Goal: Communication & Community: Answer question/provide support

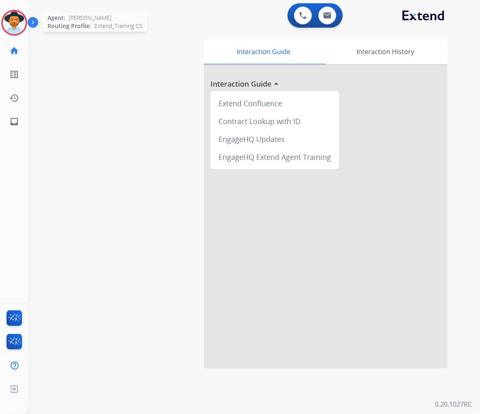
click at [11, 22] on img at bounding box center [14, 22] width 23 height 23
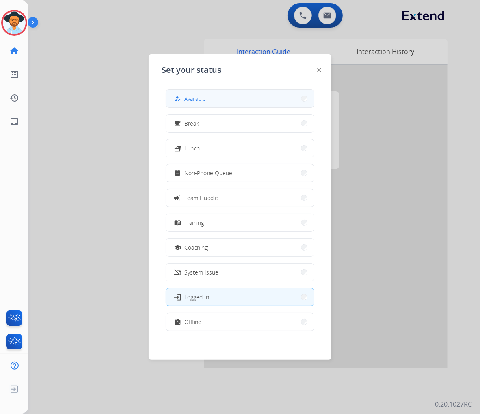
click at [212, 104] on button "how_to_reg Available" at bounding box center [240, 98] width 148 height 17
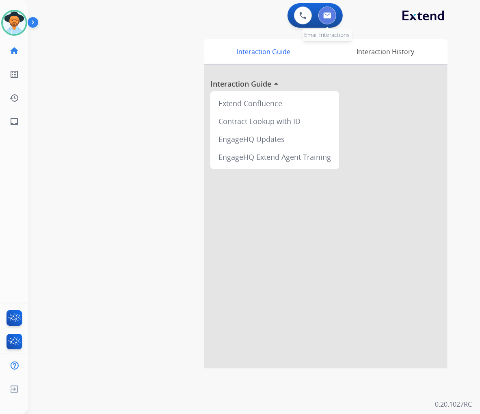
click at [331, 17] on button at bounding box center [327, 15] width 18 height 18
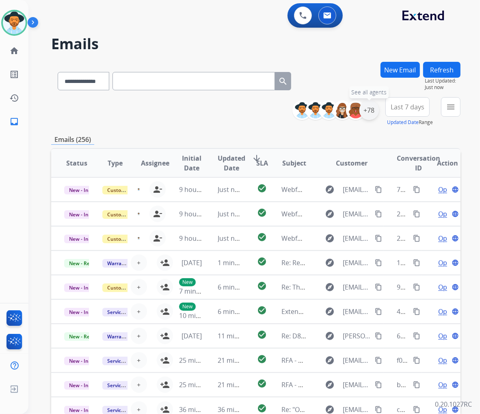
click at [371, 113] on div "+78" at bounding box center [369, 109] width 19 height 19
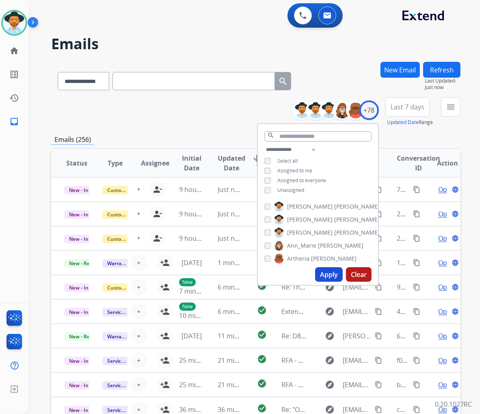
click at [297, 187] on span "Unassigned" at bounding box center [290, 189] width 27 height 7
click at [323, 275] on button "Apply" at bounding box center [329, 274] width 28 height 15
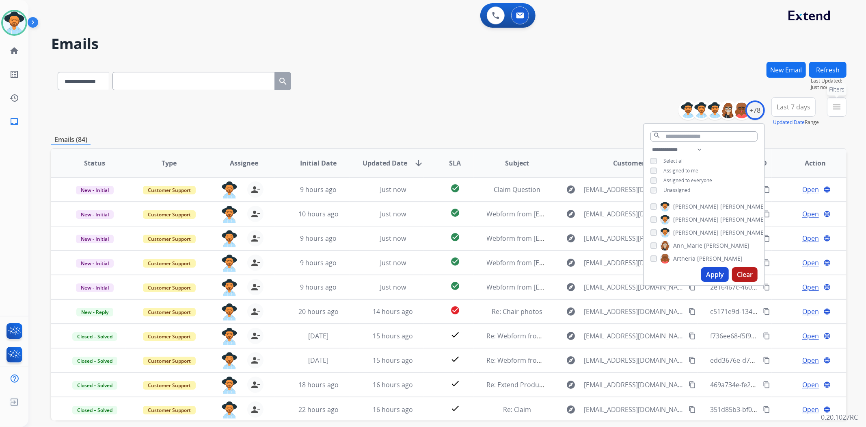
click at [480, 109] on mat-icon "menu" at bounding box center [837, 107] width 10 height 10
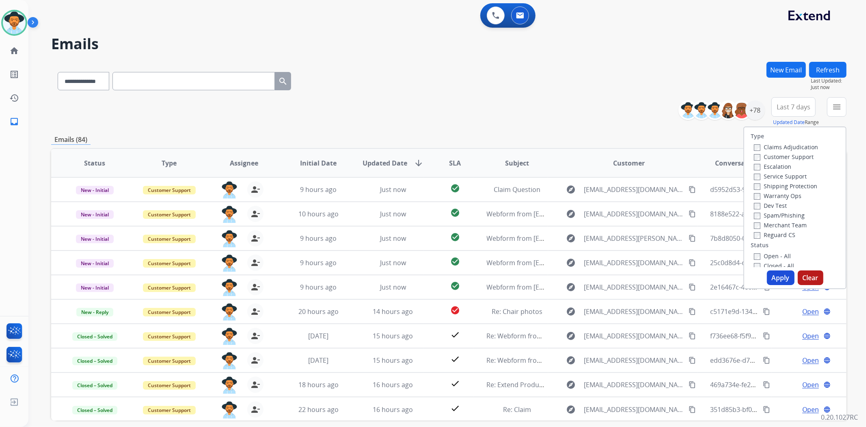
click at [480, 255] on label "Open - All" at bounding box center [772, 256] width 37 height 8
click at [480, 278] on button "Apply" at bounding box center [781, 277] width 28 height 15
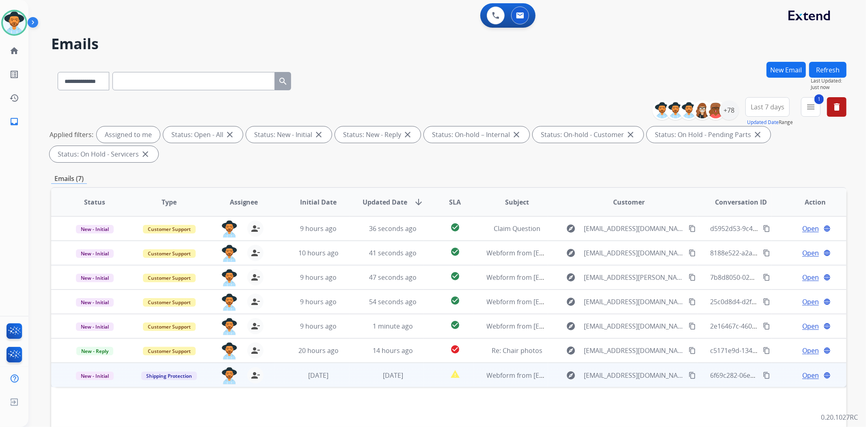
click at [480, 375] on span "Open" at bounding box center [811, 375] width 17 height 10
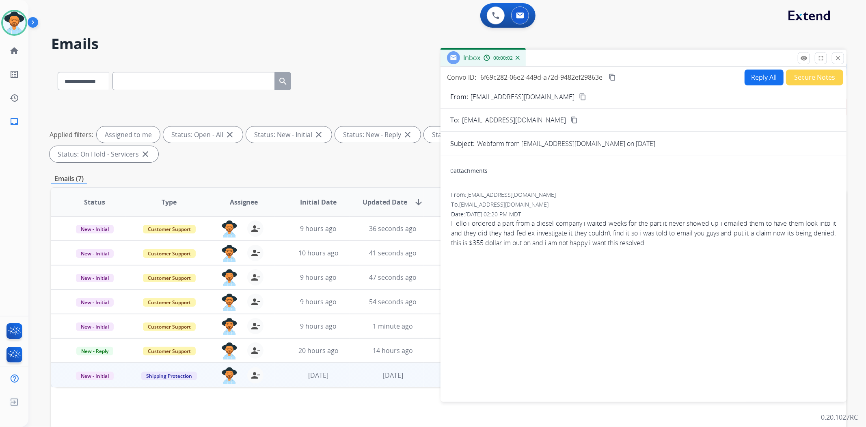
click at [480, 98] on mat-icon "content_copy" at bounding box center [582, 96] width 7 height 7
click at [480, 18] on img at bounding box center [495, 15] width 7 height 7
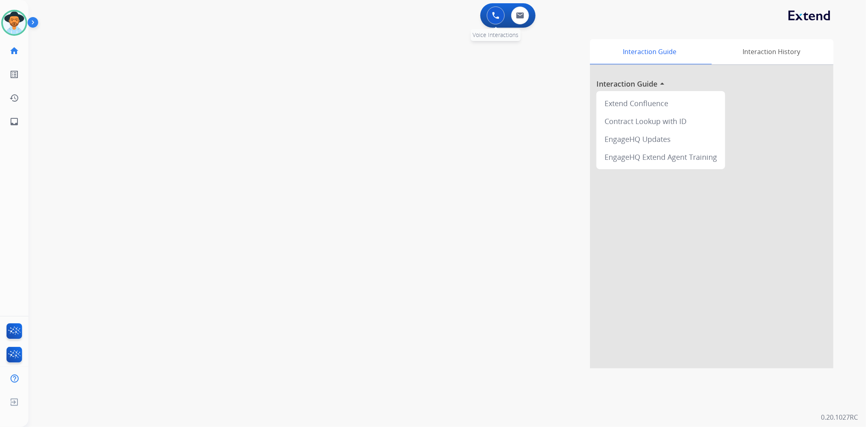
click at [480, 14] on img at bounding box center [495, 15] width 7 height 7
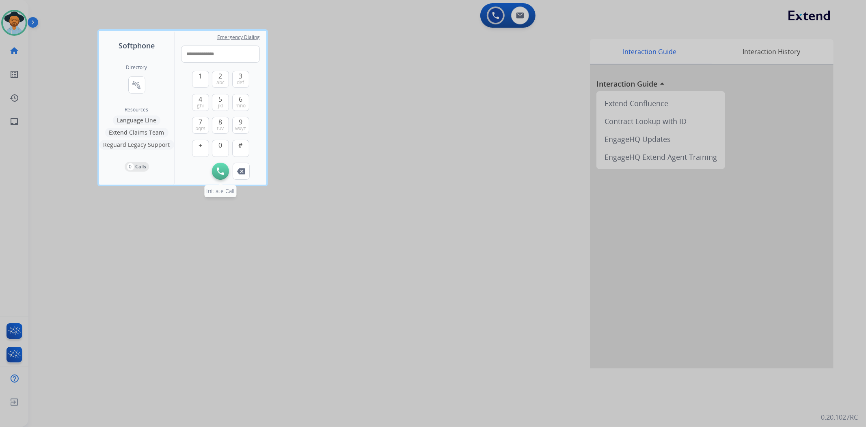
type input "**********"
click at [217, 169] on img at bounding box center [220, 170] width 7 height 7
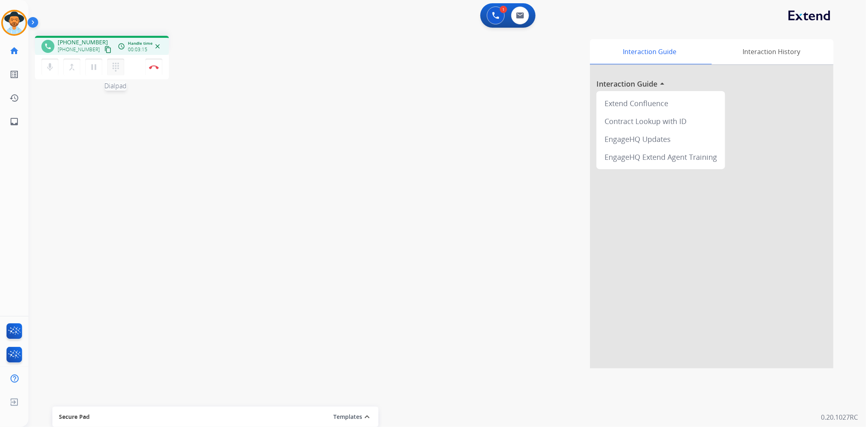
click at [115, 67] on mat-icon "dialpad" at bounding box center [116, 67] width 10 height 10
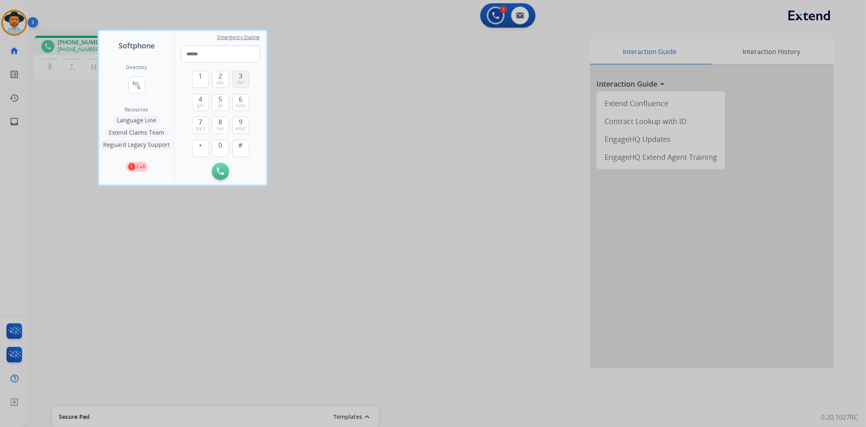
click at [244, 83] on span "def" at bounding box center [240, 82] width 7 height 6
type input "*"
click at [247, 169] on button "Remove Number" at bounding box center [241, 170] width 17 height 17
click at [388, 143] on div at bounding box center [433, 213] width 866 height 427
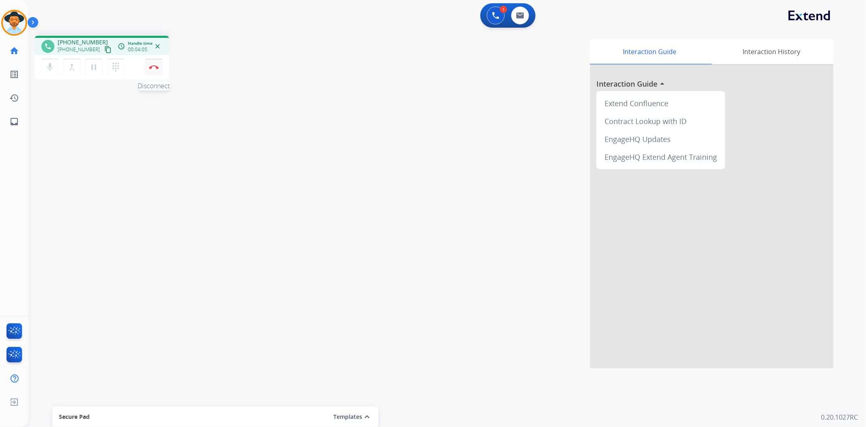
click at [150, 65] on img at bounding box center [154, 67] width 10 height 4
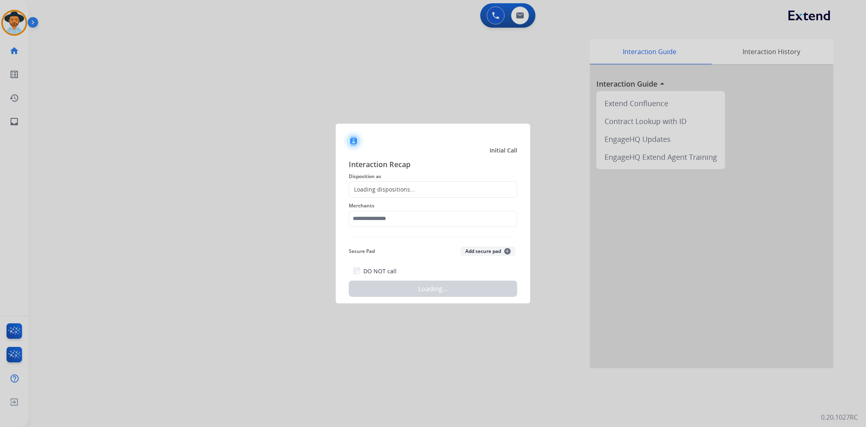
click at [423, 180] on span "Disposition as" at bounding box center [433, 176] width 169 height 10
click at [422, 187] on div "Loading dispositions..." at bounding box center [433, 189] width 169 height 16
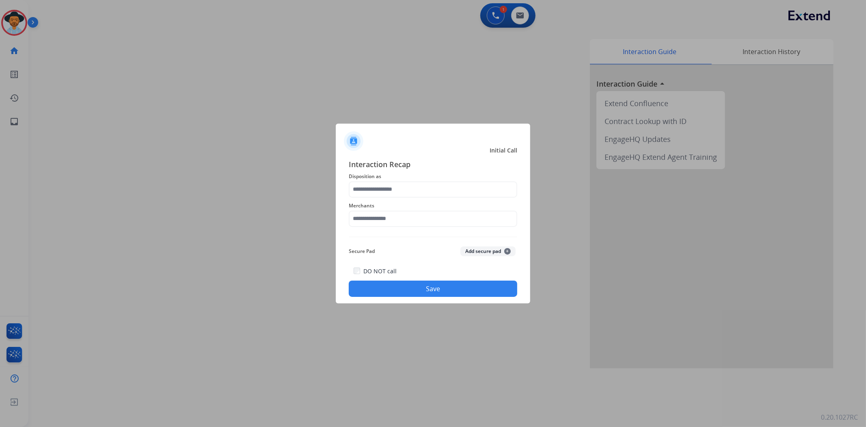
click at [185, 254] on div at bounding box center [433, 213] width 866 height 427
click at [381, 220] on input "text" at bounding box center [433, 218] width 169 height 16
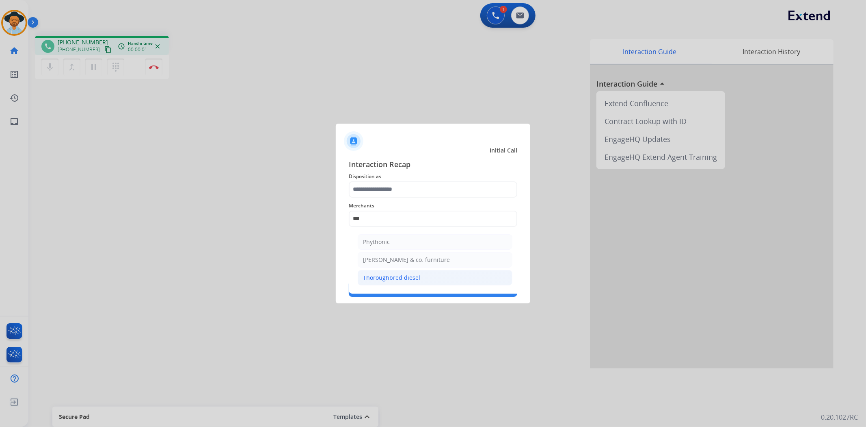
click at [399, 275] on div "Thoroughbred diesel" at bounding box center [391, 277] width 57 height 8
type input "**********"
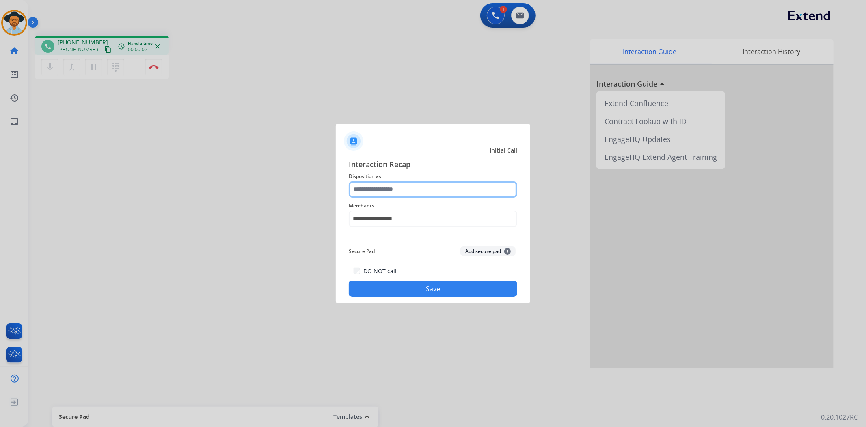
click at [378, 185] on input "text" at bounding box center [433, 189] width 169 height 16
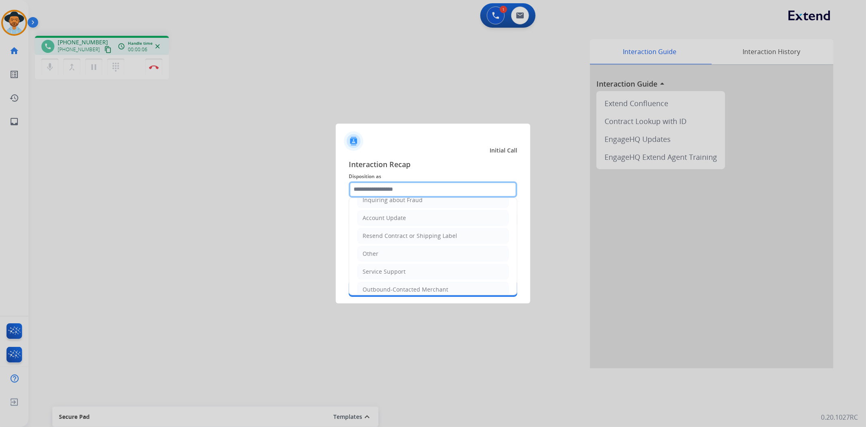
scroll to position [163, 0]
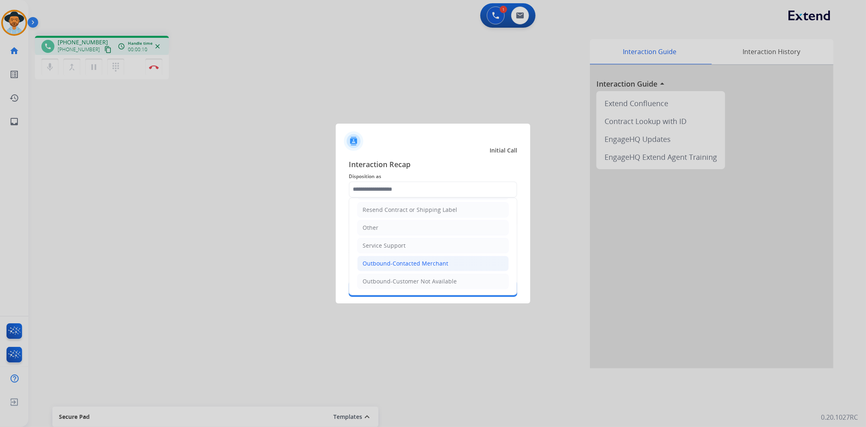
click at [387, 264] on div "Outbound-Contacted Merchant" at bounding box center [406, 263] width 86 height 8
type input "**********"
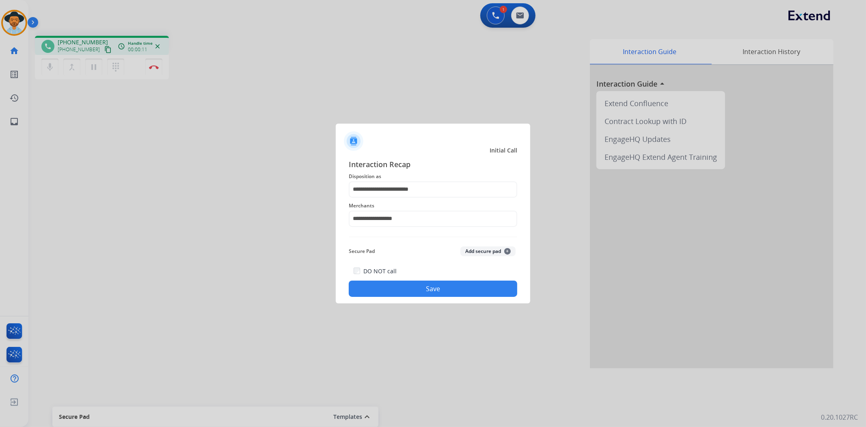
click at [421, 289] on button "Save" at bounding box center [433, 288] width 169 height 16
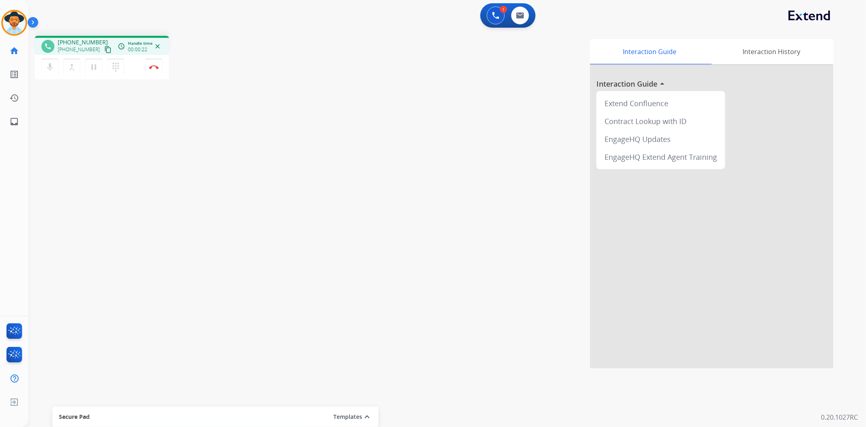
click at [104, 48] on mat-icon "content_copy" at bounding box center [107, 49] width 7 height 7
click at [155, 69] on button "Disconnect" at bounding box center [153, 66] width 17 height 17
click at [17, 119] on mat-icon "inbox" at bounding box center [14, 122] width 10 height 10
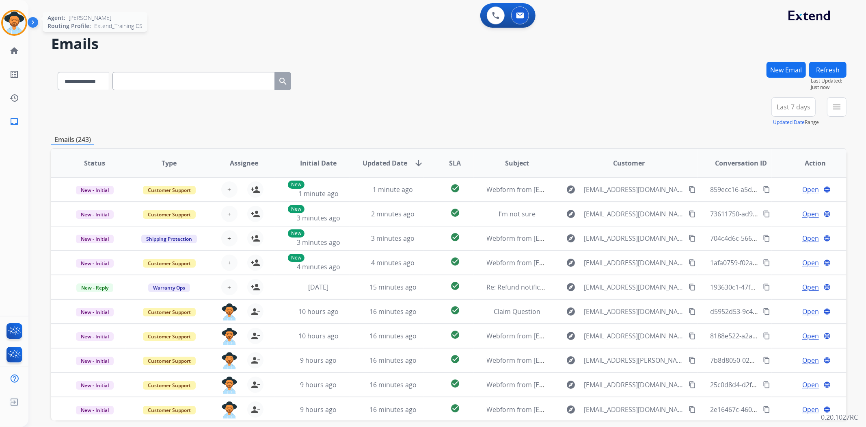
click at [15, 24] on img at bounding box center [14, 22] width 23 height 23
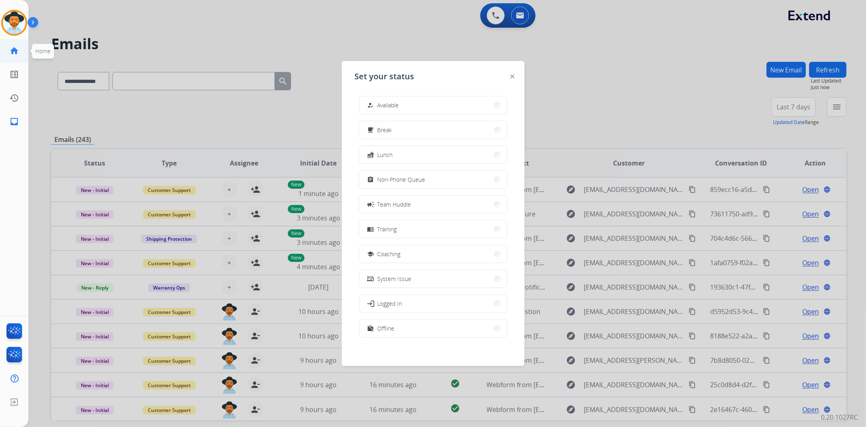
click at [17, 51] on mat-icon "home" at bounding box center [14, 51] width 10 height 10
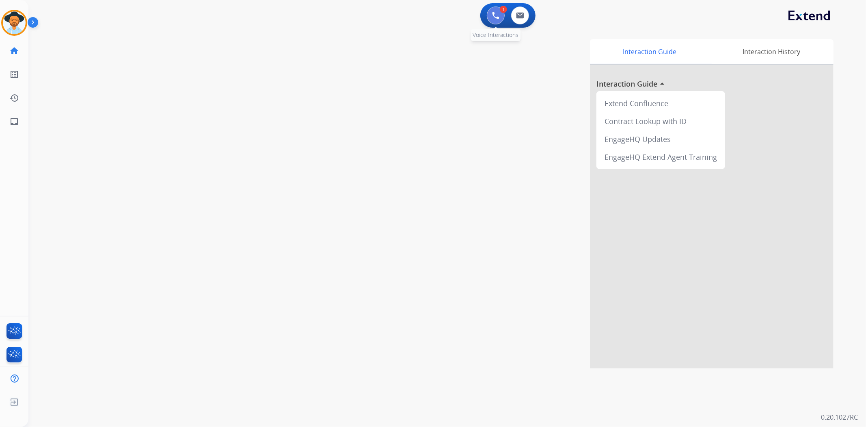
click at [480, 14] on img at bounding box center [495, 15] width 7 height 7
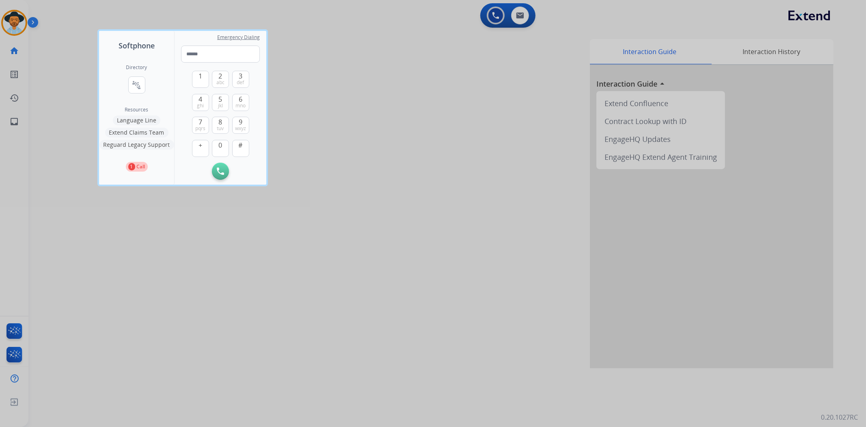
click at [371, 77] on div at bounding box center [433, 213] width 866 height 427
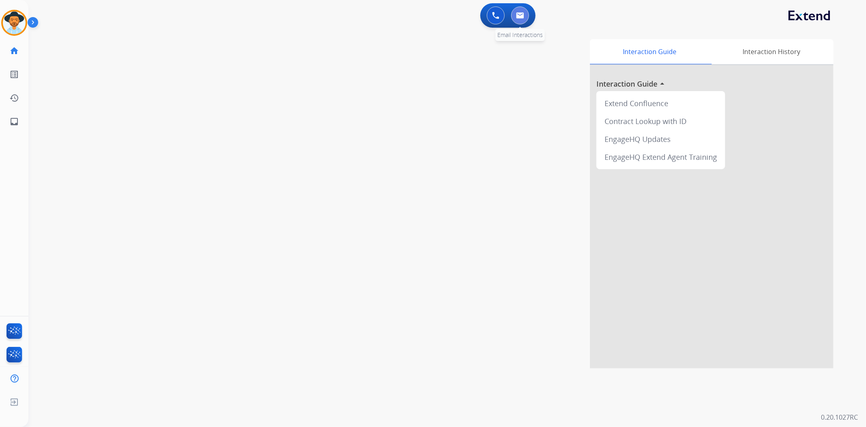
click at [480, 18] on button at bounding box center [520, 15] width 18 height 18
select select "**********"
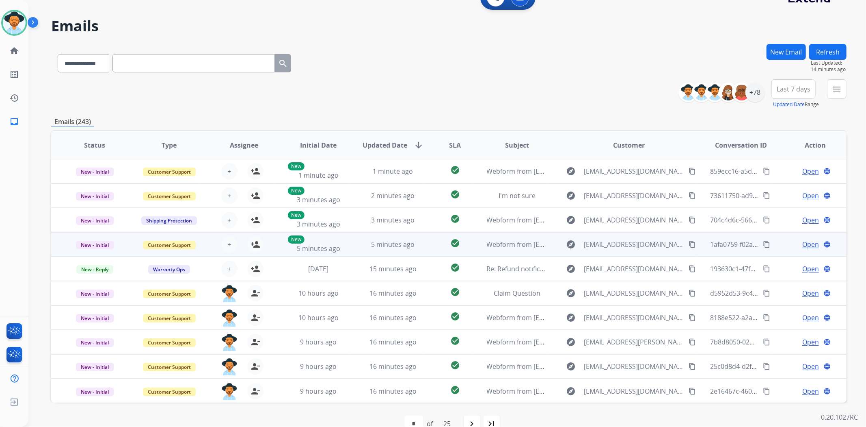
scroll to position [35, 0]
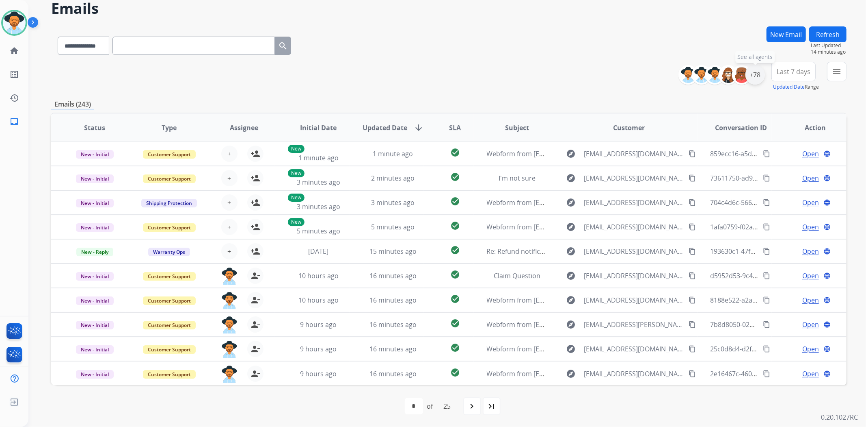
click at [480, 76] on div "+78" at bounding box center [755, 74] width 19 height 19
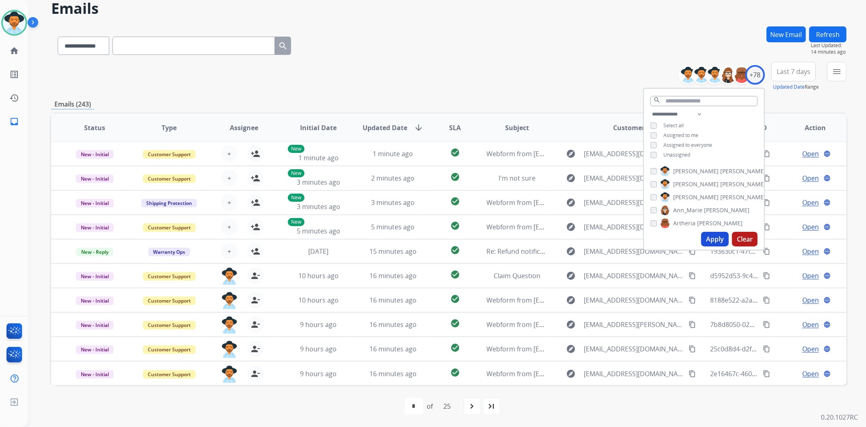
click at [480, 155] on div "**********" at bounding box center [704, 135] width 120 height 52
click at [480, 154] on span "Unassigned" at bounding box center [677, 154] width 27 height 7
click at [480, 241] on button "Apply" at bounding box center [716, 239] width 28 height 15
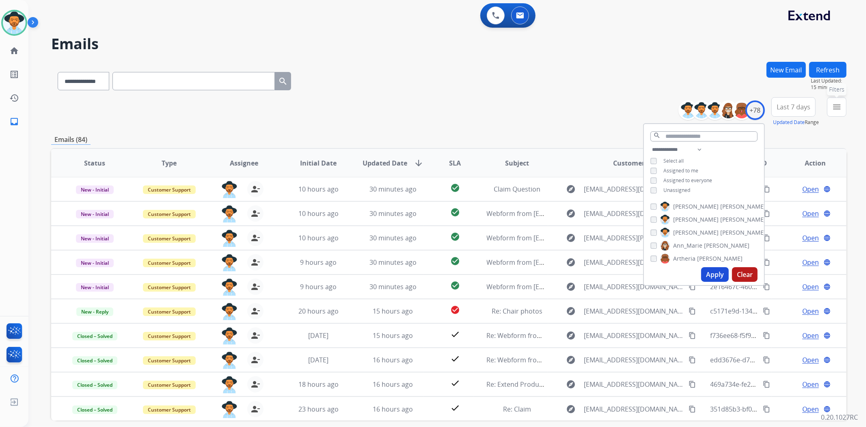
click at [480, 106] on mat-icon "menu" at bounding box center [837, 107] width 10 height 10
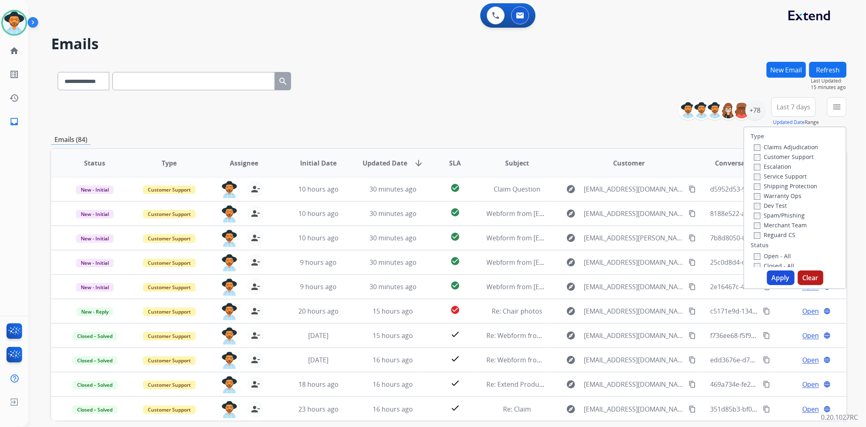
click at [480, 257] on label "Open - All" at bounding box center [772, 256] width 37 height 8
click at [480, 275] on button "Apply" at bounding box center [781, 277] width 28 height 15
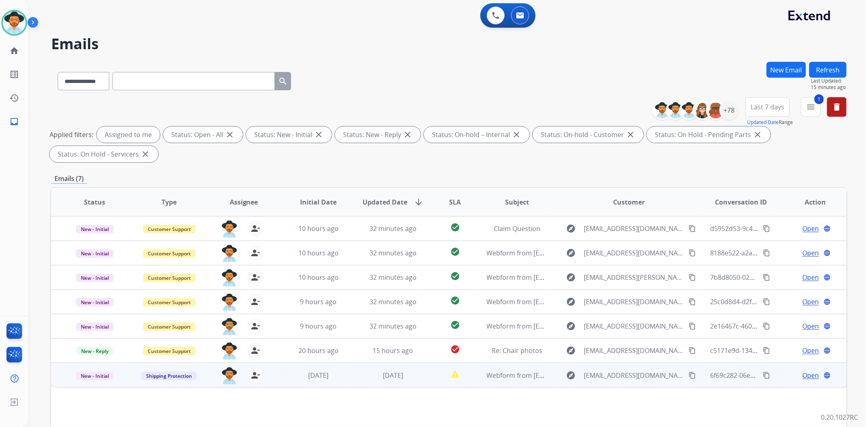
click at [480, 377] on span "Open" at bounding box center [811, 375] width 17 height 10
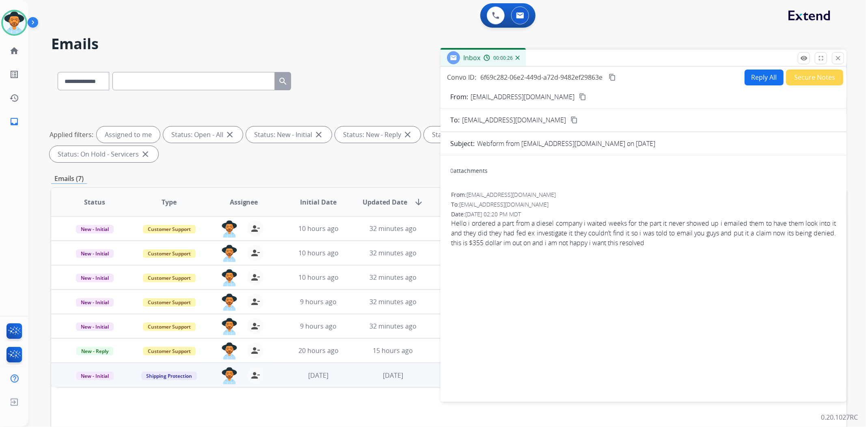
click at [480, 80] on button "Reply All" at bounding box center [764, 77] width 39 height 16
select select "**********"
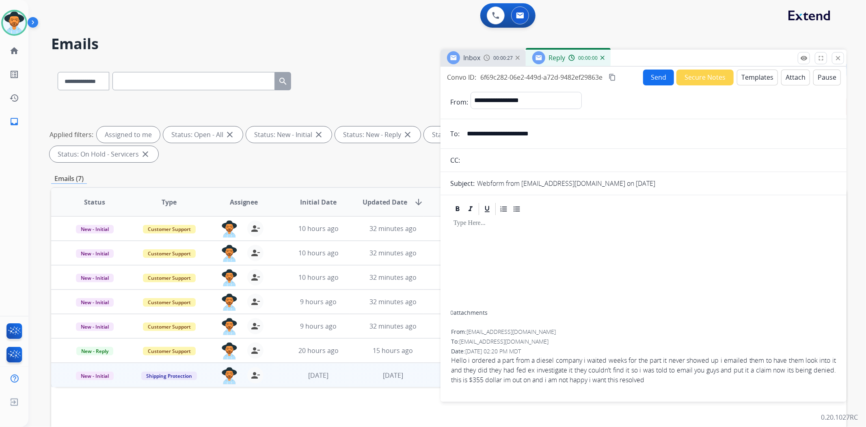
click at [480, 80] on button "Templates" at bounding box center [757, 77] width 41 height 16
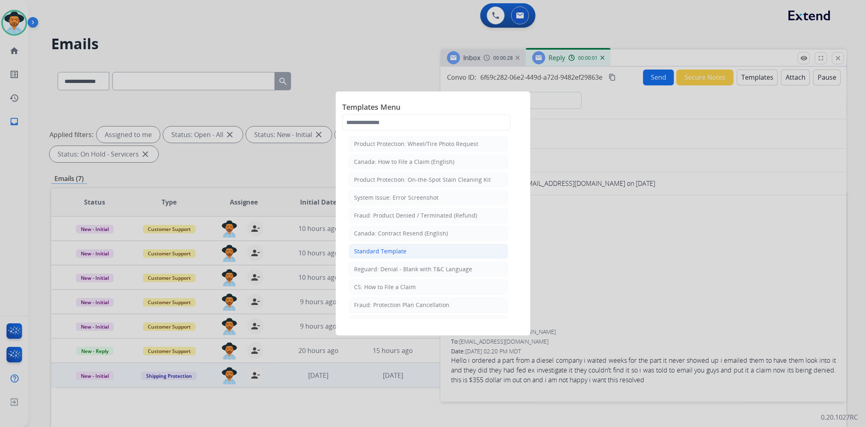
click at [381, 249] on div "Standard Template" at bounding box center [380, 251] width 52 height 8
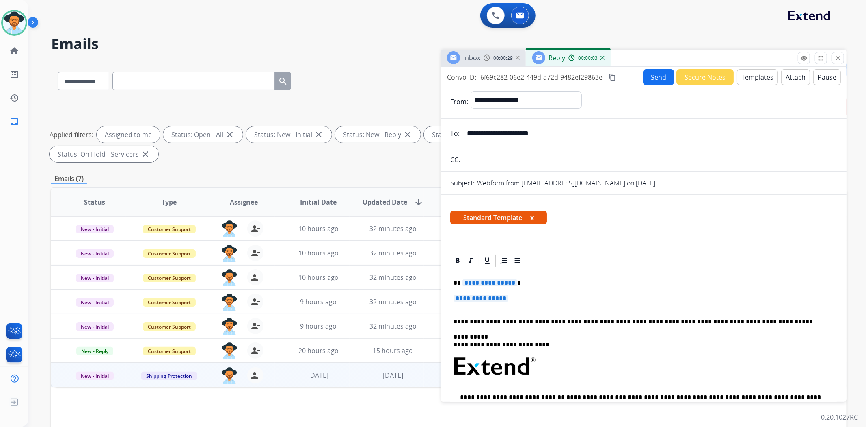
click at [480, 295] on span "**********" at bounding box center [481, 298] width 55 height 7
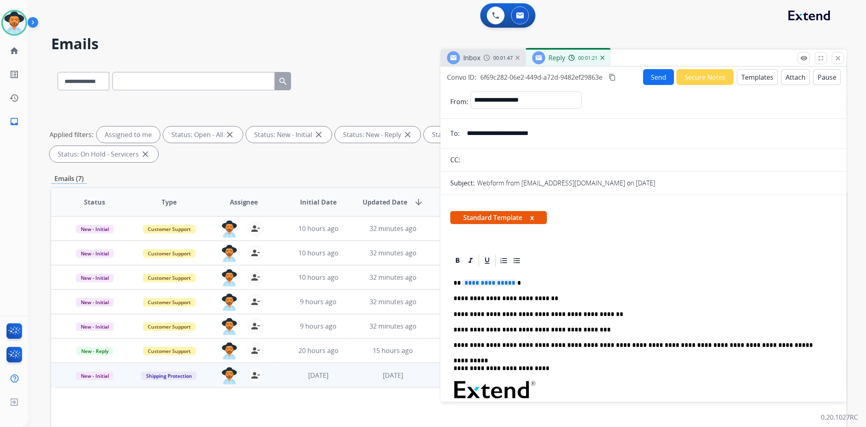
click at [480, 285] on span "**********" at bounding box center [490, 282] width 55 height 7
click at [480, 76] on button "Send" at bounding box center [658, 77] width 31 height 16
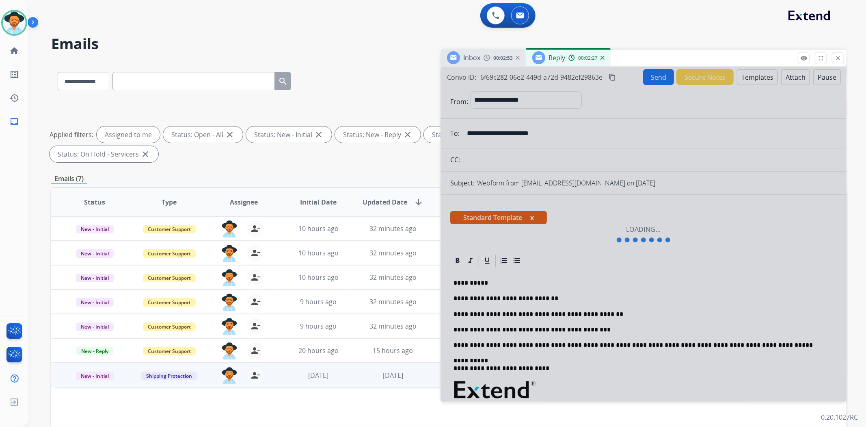
click at [480, 315] on div at bounding box center [644, 234] width 406 height 335
click at [480, 307] on div at bounding box center [644, 234] width 406 height 335
click at [480, 248] on div at bounding box center [644, 234] width 406 height 335
click at [480, 59] on img at bounding box center [487, 57] width 6 height 6
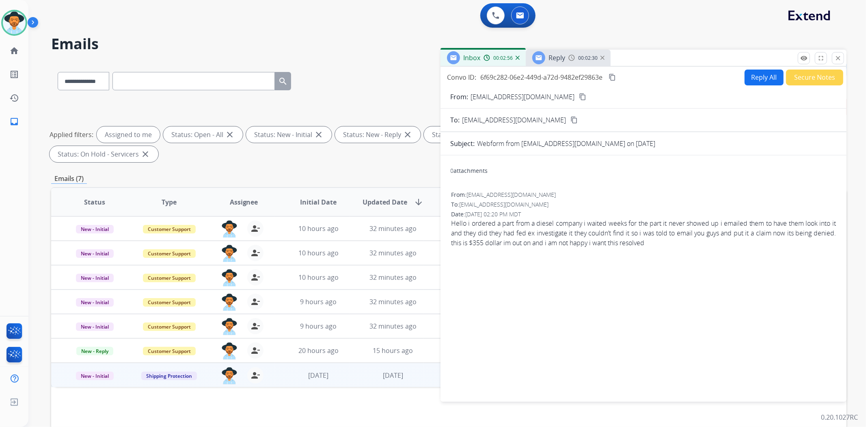
click at [480, 56] on span "Reply" at bounding box center [557, 57] width 17 height 9
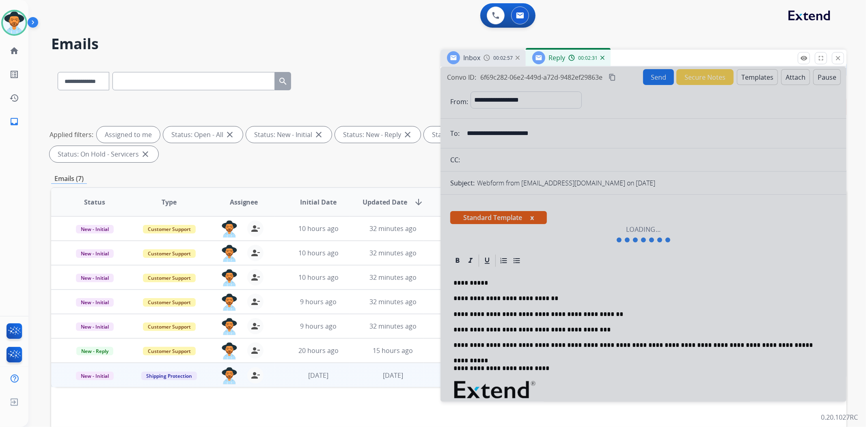
click at [480, 240] on div at bounding box center [644, 234] width 406 height 335
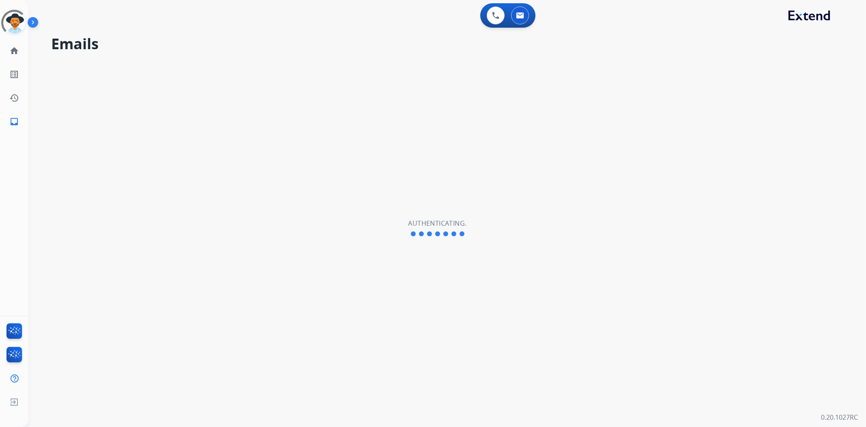
select select "**********"
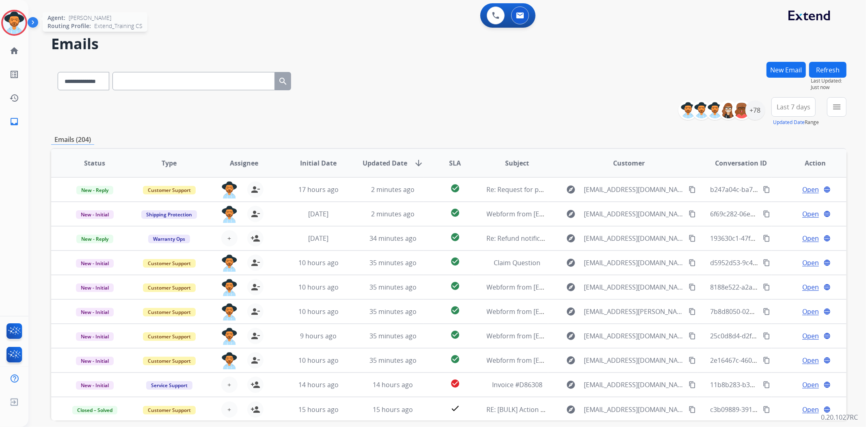
click at [13, 24] on img at bounding box center [14, 22] width 23 height 23
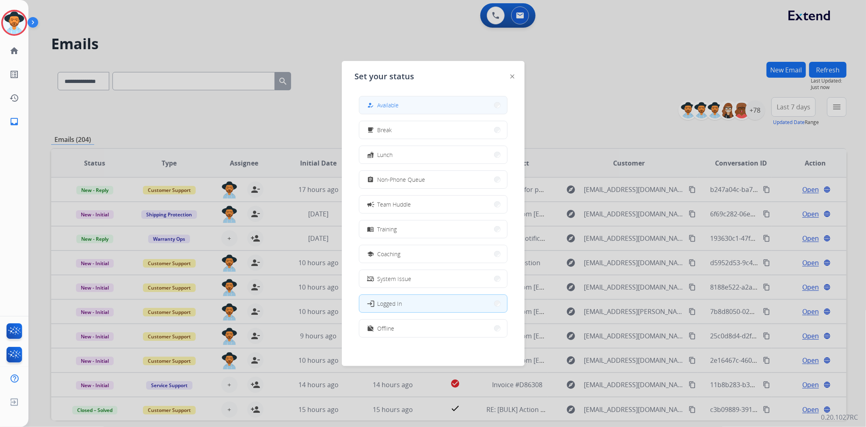
click at [431, 110] on button "how_to_reg Available" at bounding box center [434, 104] width 148 height 17
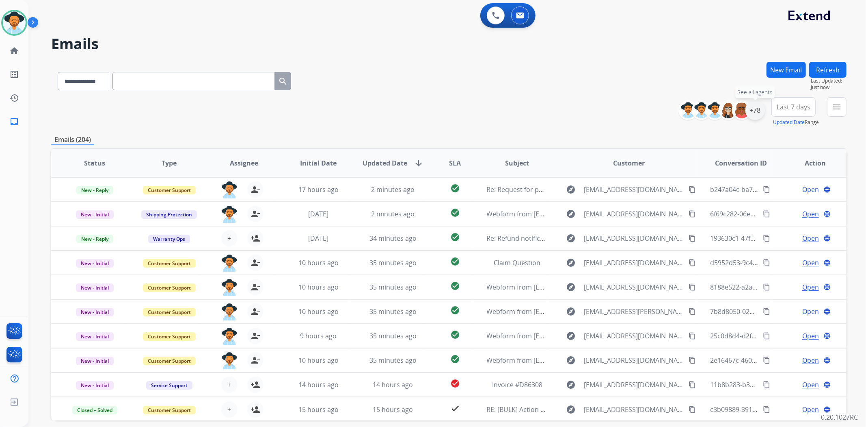
click at [758, 115] on div "+78" at bounding box center [755, 109] width 19 height 19
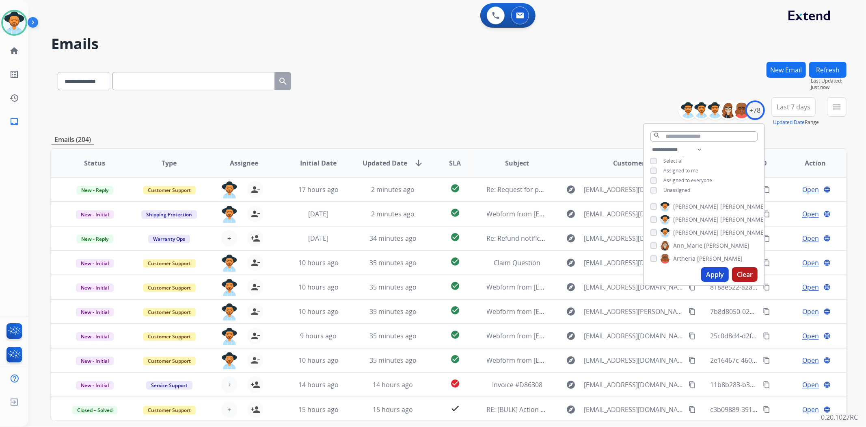
click at [684, 190] on span "Unassigned" at bounding box center [677, 189] width 27 height 7
click at [713, 273] on button "Apply" at bounding box center [716, 274] width 28 height 15
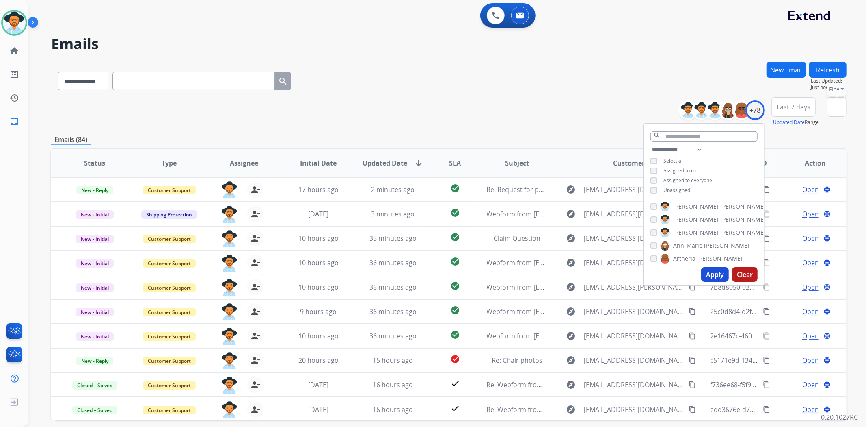
click at [838, 105] on mat-icon "menu" at bounding box center [837, 107] width 10 height 10
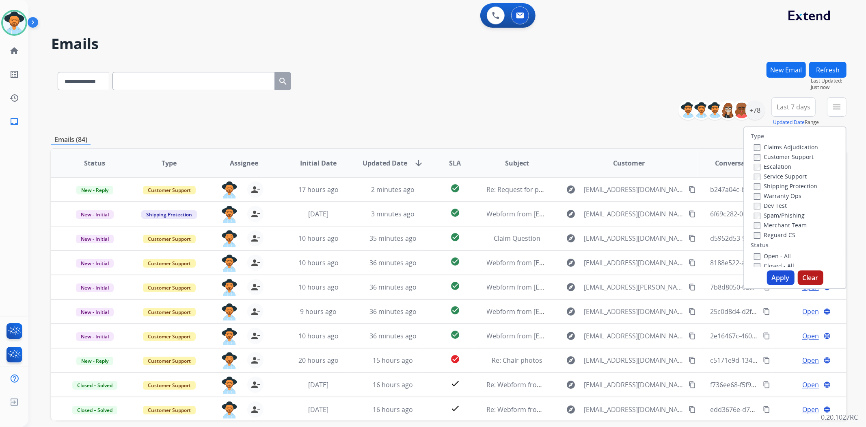
click at [768, 254] on label "Open - All" at bounding box center [772, 256] width 37 height 8
click at [773, 276] on button "Apply" at bounding box center [781, 277] width 28 height 15
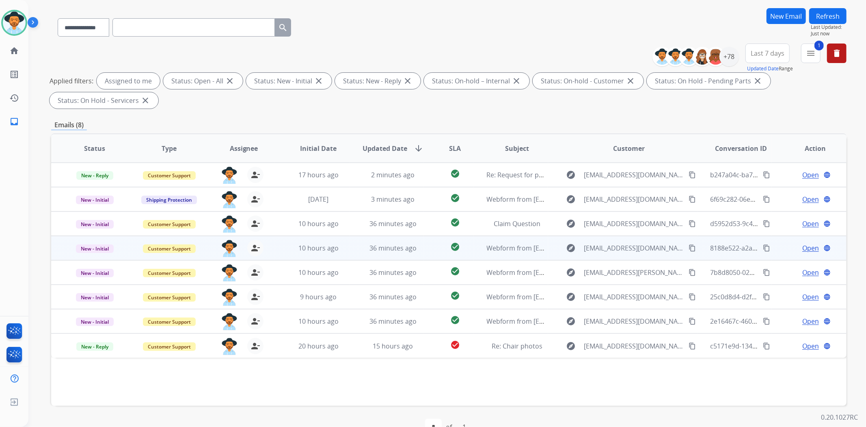
scroll to position [75, 0]
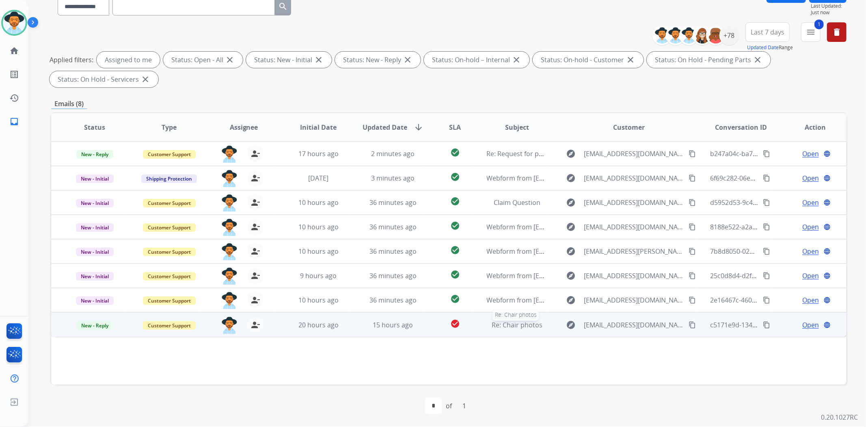
click at [525, 320] on span "Re: Chair photos" at bounding box center [517, 324] width 51 height 9
click at [811, 324] on span "Open" at bounding box center [811, 324] width 17 height 10
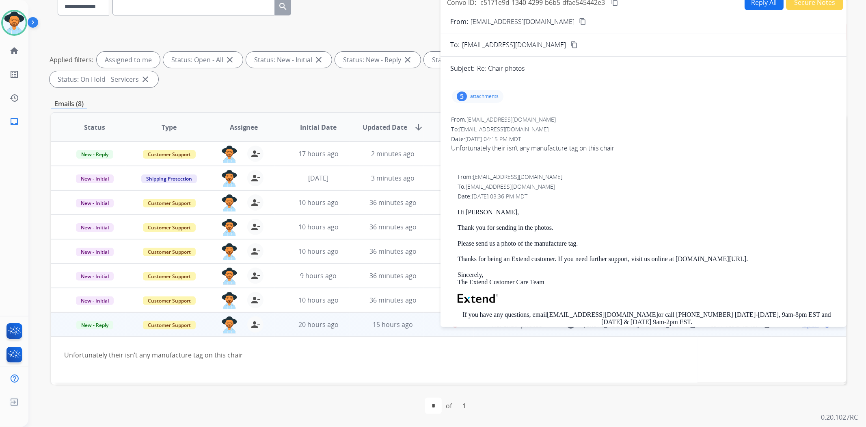
click at [492, 95] on p "attachments" at bounding box center [484, 96] width 28 height 6
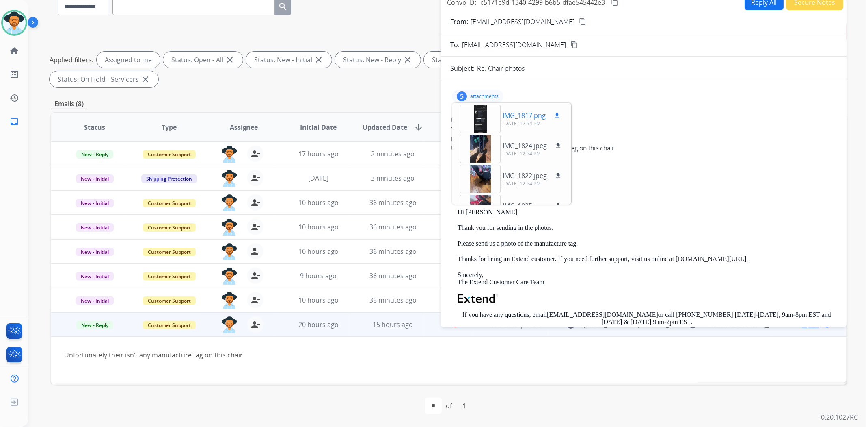
click at [483, 117] on div at bounding box center [480, 118] width 41 height 28
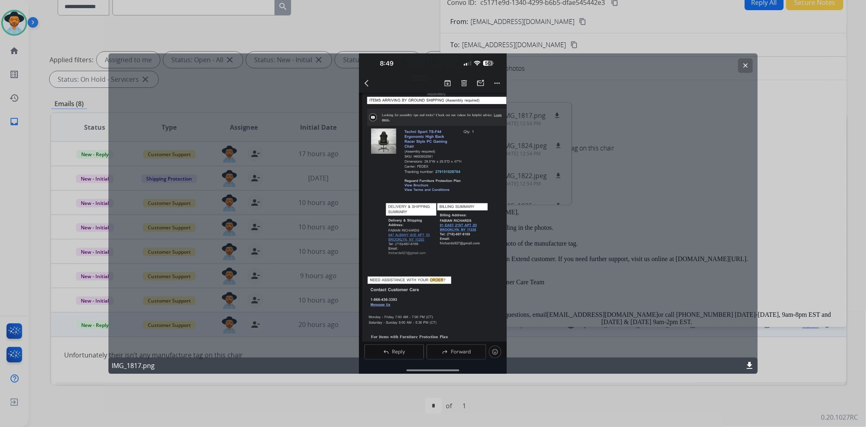
click at [751, 66] on button "clear" at bounding box center [746, 65] width 15 height 15
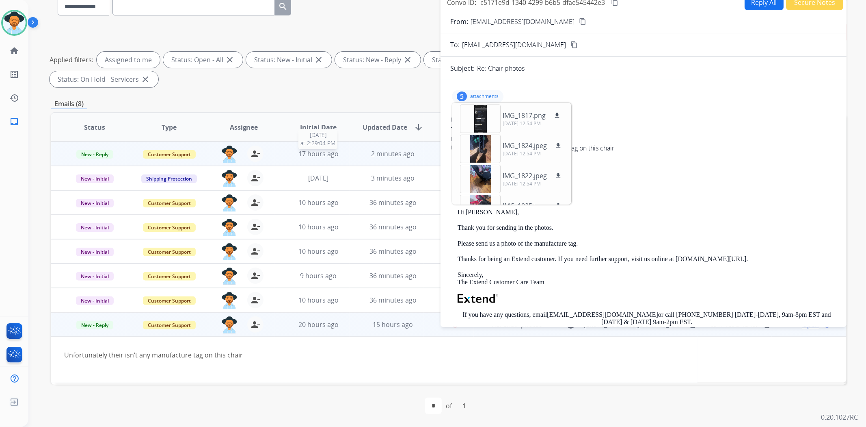
click at [340, 156] on div "17 hours ago" at bounding box center [318, 154] width 61 height 10
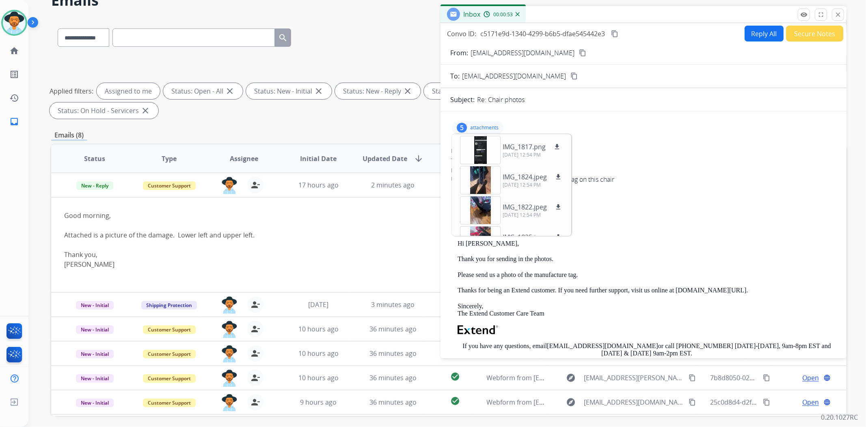
scroll to position [0, 0]
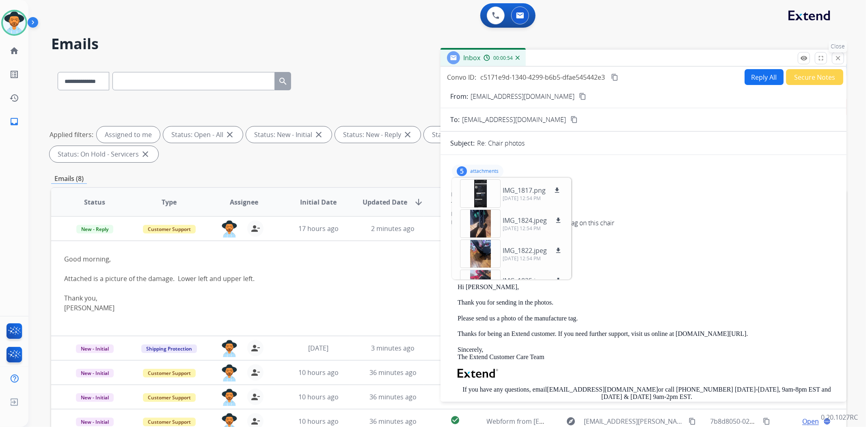
click at [838, 60] on mat-icon "close" at bounding box center [838, 57] width 7 height 7
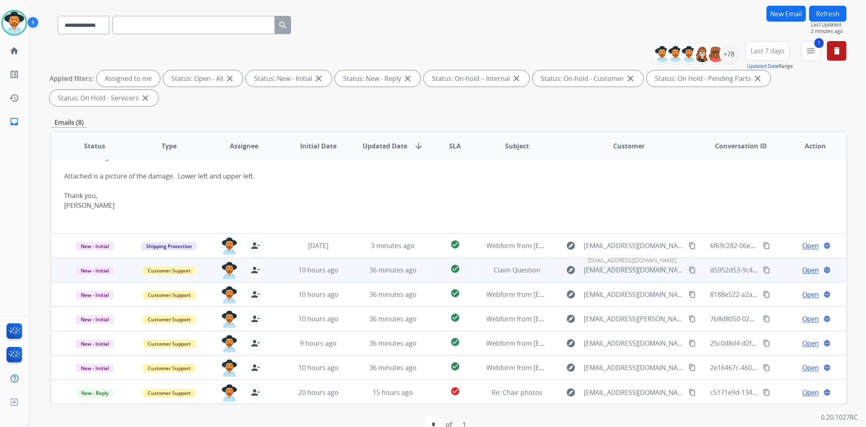
scroll to position [75, 0]
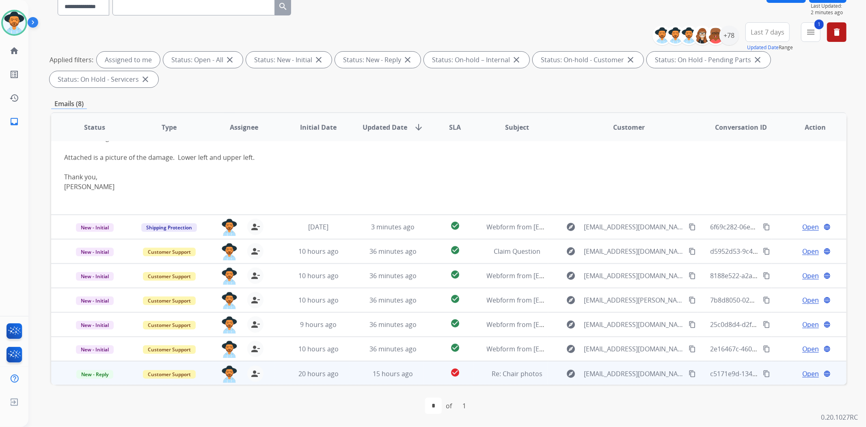
click at [689, 372] on mat-icon "content_copy" at bounding box center [692, 373] width 7 height 7
click at [689, 370] on mat-icon "content_copy" at bounding box center [692, 373] width 7 height 7
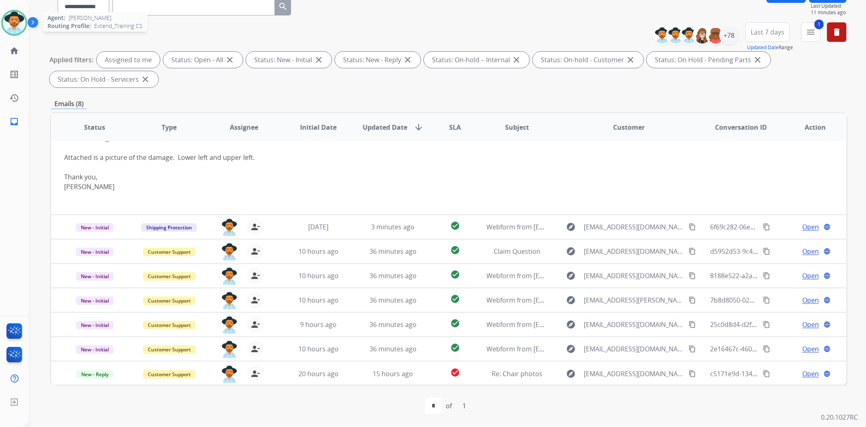
click at [17, 33] on img at bounding box center [14, 22] width 23 height 23
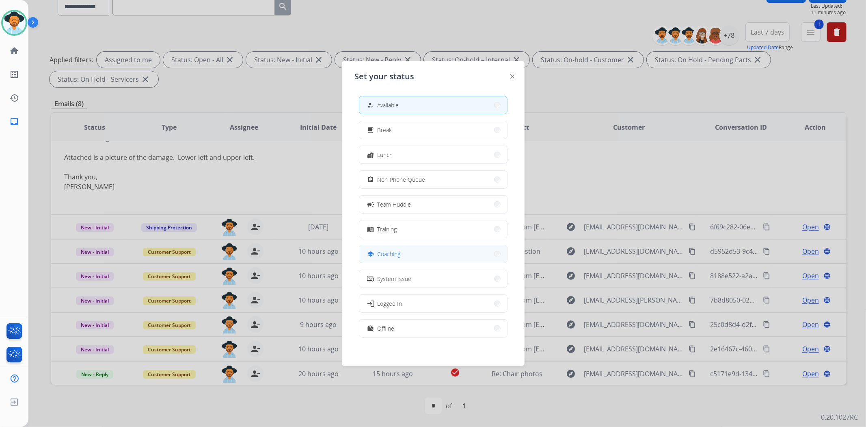
click at [420, 257] on button "school Coaching" at bounding box center [434, 253] width 148 height 17
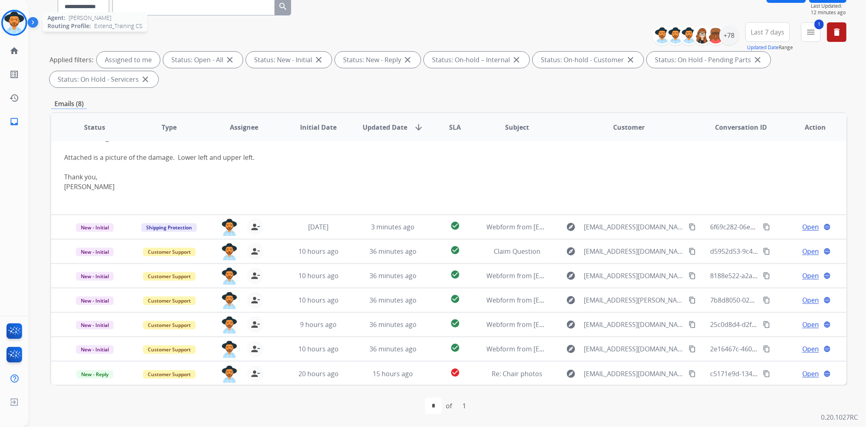
click at [14, 18] on img at bounding box center [14, 22] width 23 height 23
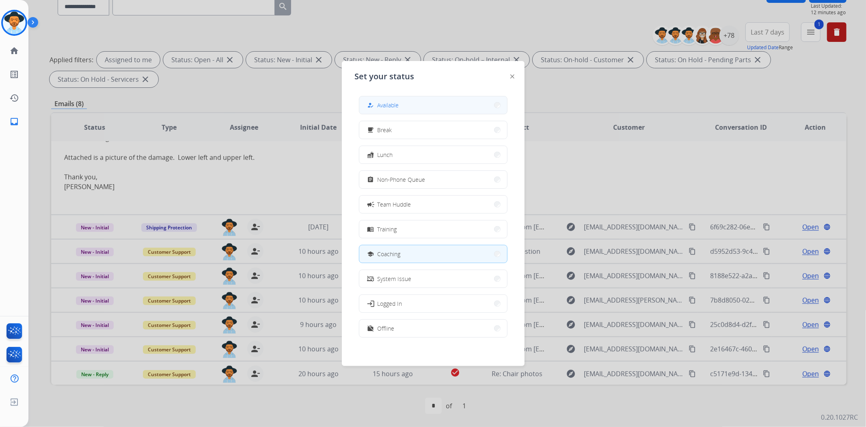
click at [387, 102] on span "Available" at bounding box center [389, 105] width 22 height 9
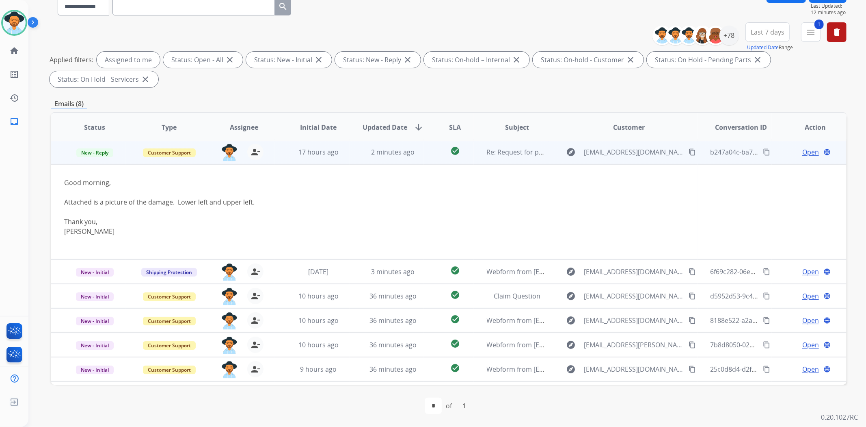
scroll to position [0, 0]
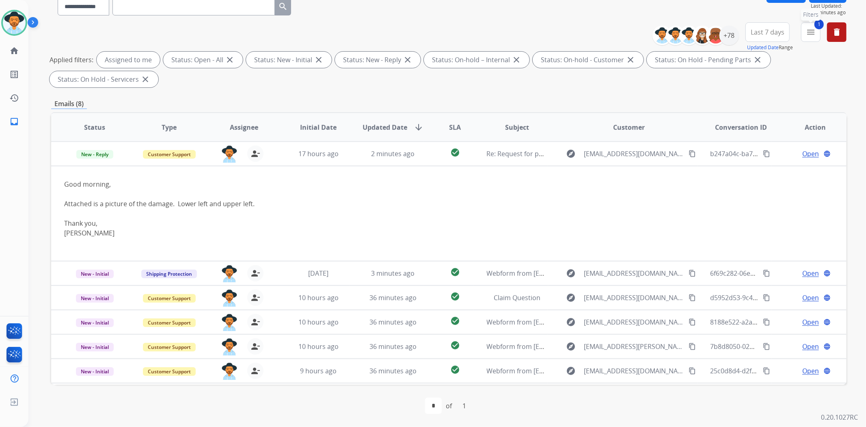
click at [806, 37] on button "1 menu Filters" at bounding box center [810, 31] width 19 height 19
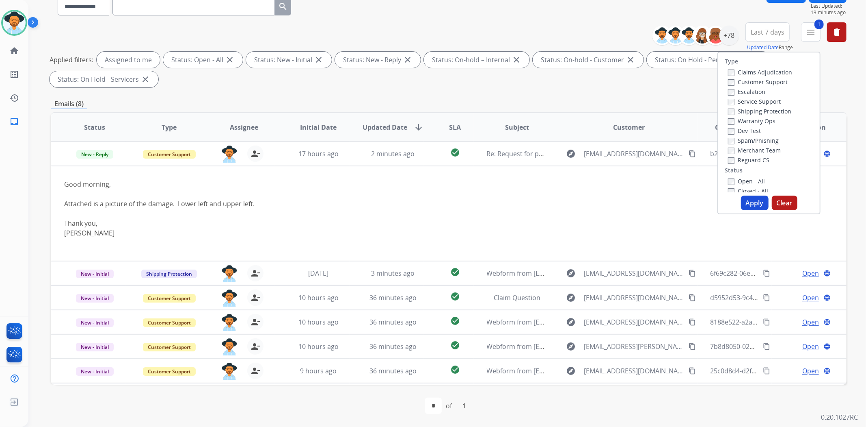
click at [734, 191] on label "Closed - All" at bounding box center [748, 191] width 40 height 8
click at [746, 200] on button "Apply" at bounding box center [755, 202] width 28 height 15
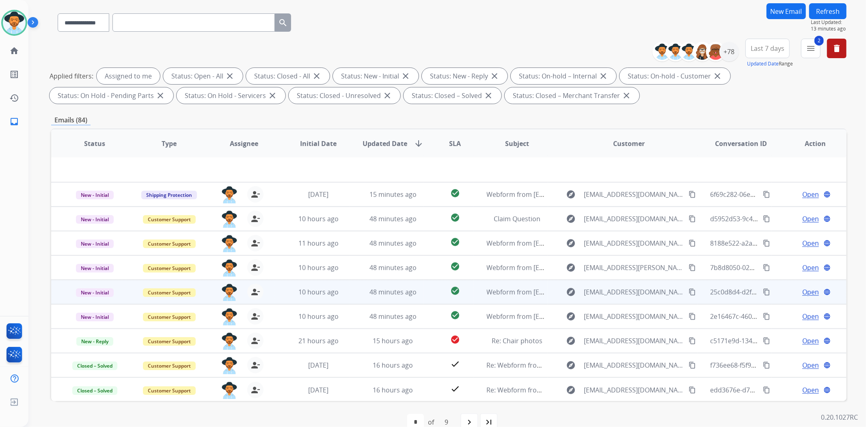
scroll to position [75, 0]
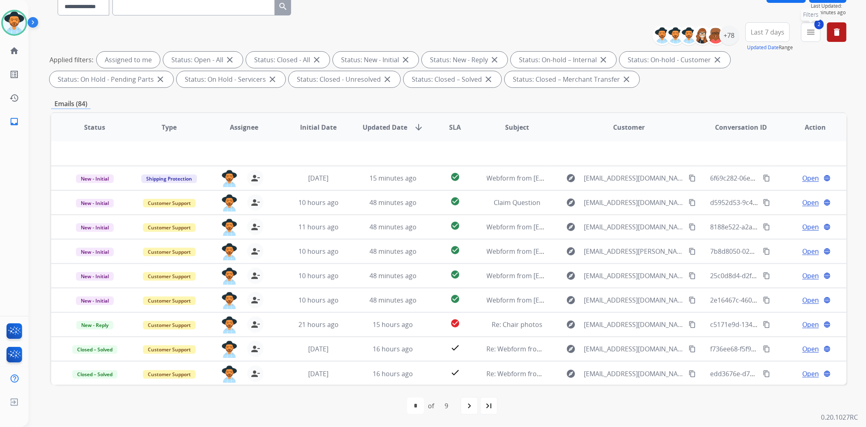
click at [814, 31] on mat-icon "menu" at bounding box center [811, 32] width 10 height 10
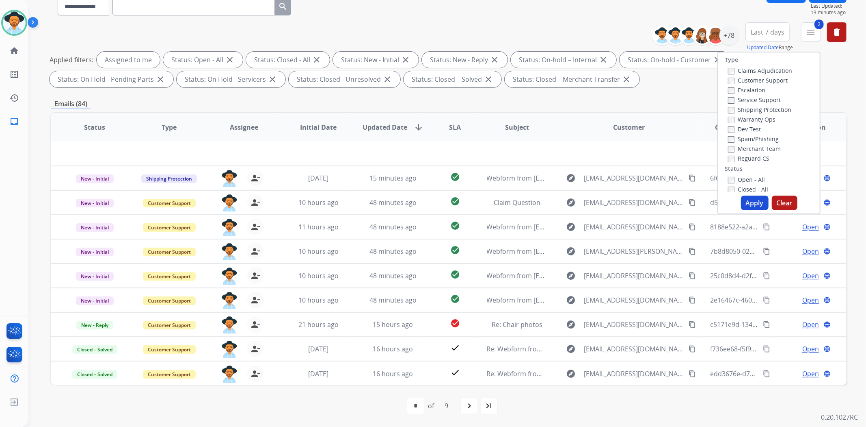
click at [743, 179] on label "Open - All" at bounding box center [746, 179] width 37 height 8
click at [757, 201] on button "Apply" at bounding box center [755, 202] width 28 height 15
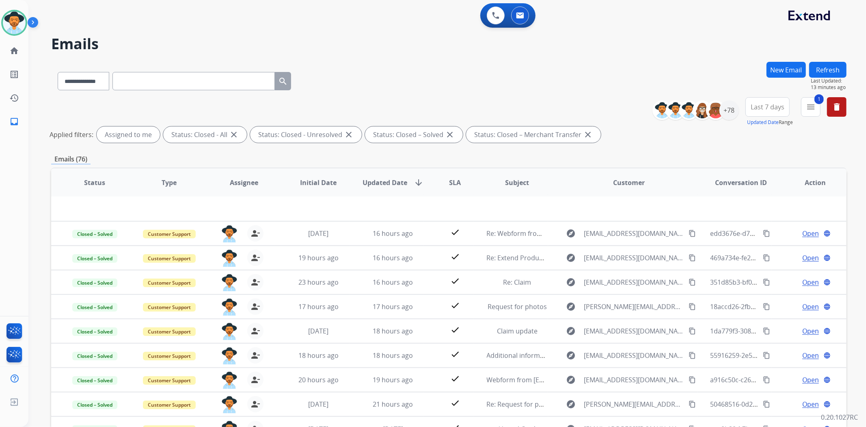
scroll to position [26, 0]
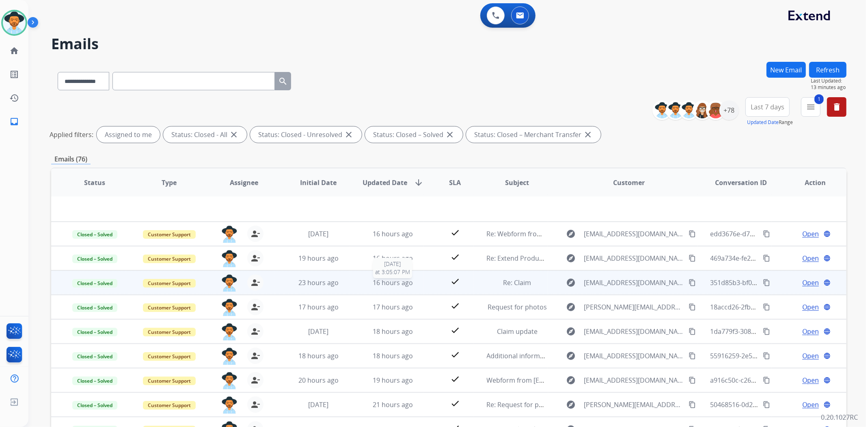
click at [417, 285] on div "16 hours ago" at bounding box center [393, 282] width 61 height 10
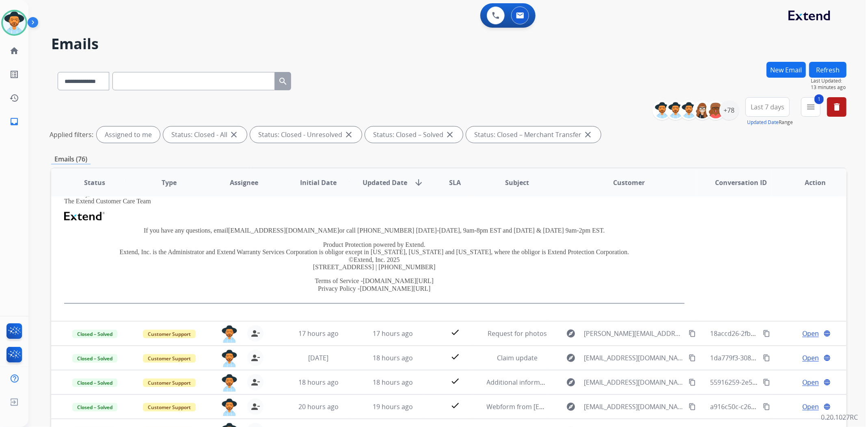
scroll to position [218, 0]
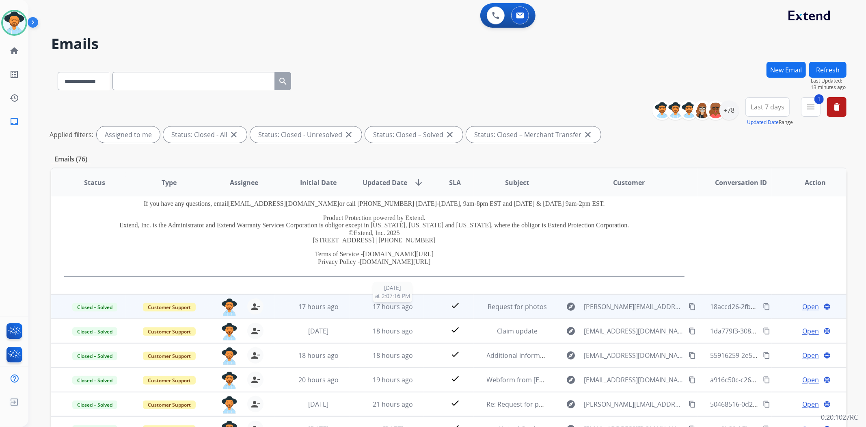
click at [415, 306] on div "17 hours ago" at bounding box center [393, 306] width 61 height 10
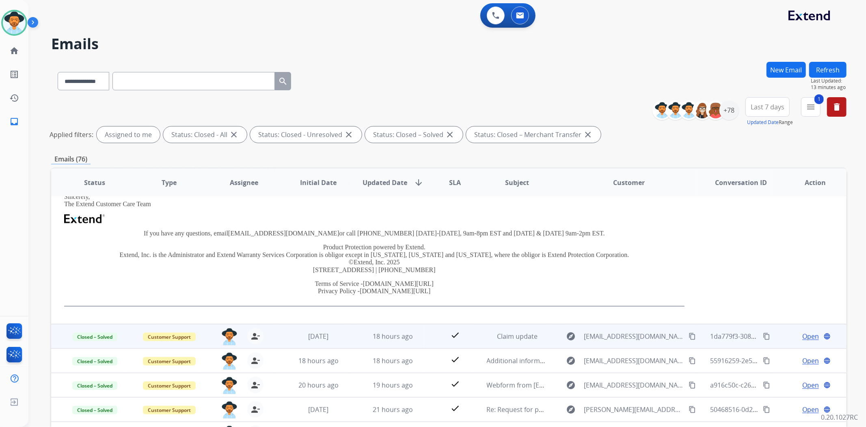
scroll to position [204, 0]
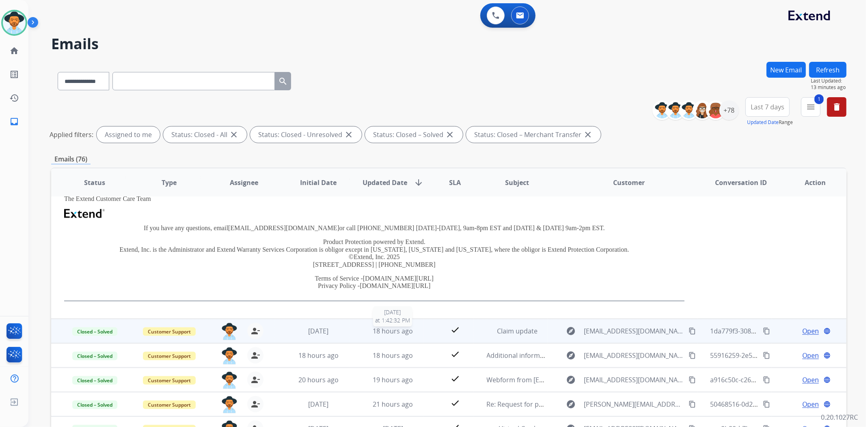
click at [416, 330] on div "18 hours ago" at bounding box center [393, 331] width 61 height 10
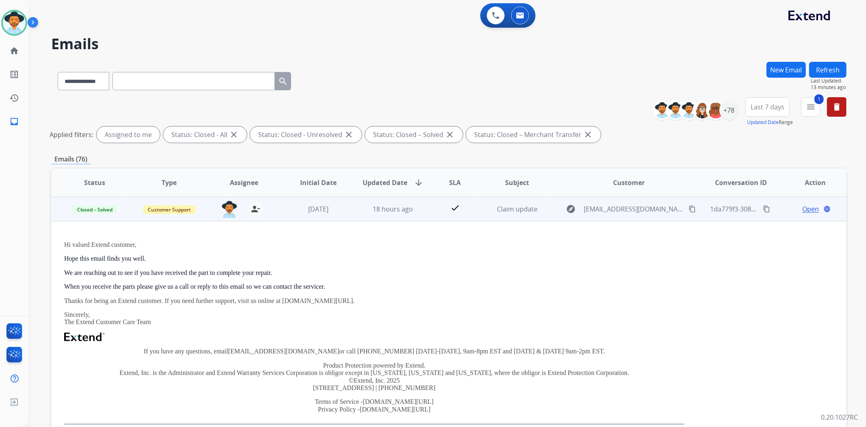
scroll to position [221, 0]
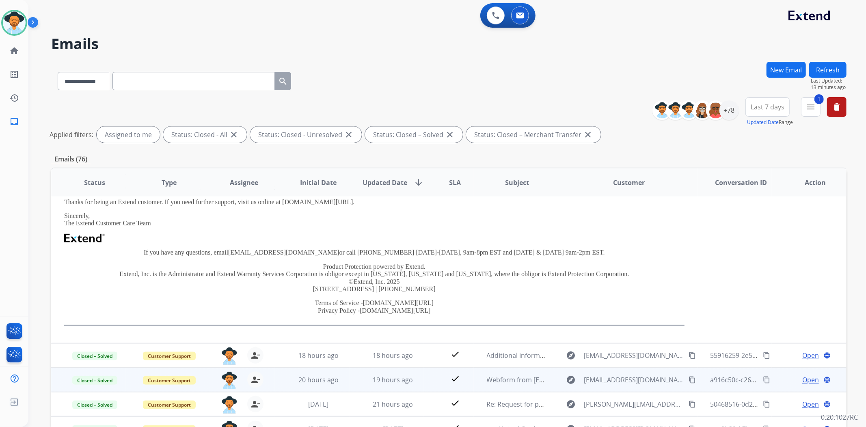
click at [432, 372] on td "check" at bounding box center [449, 379] width 50 height 24
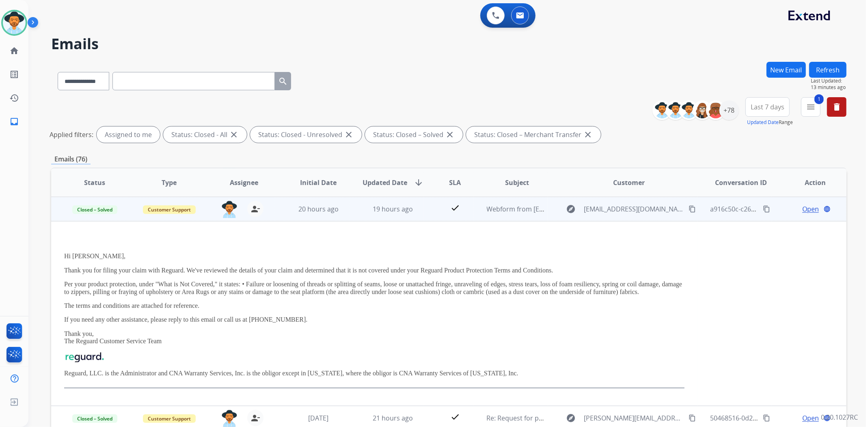
scroll to position [184, 0]
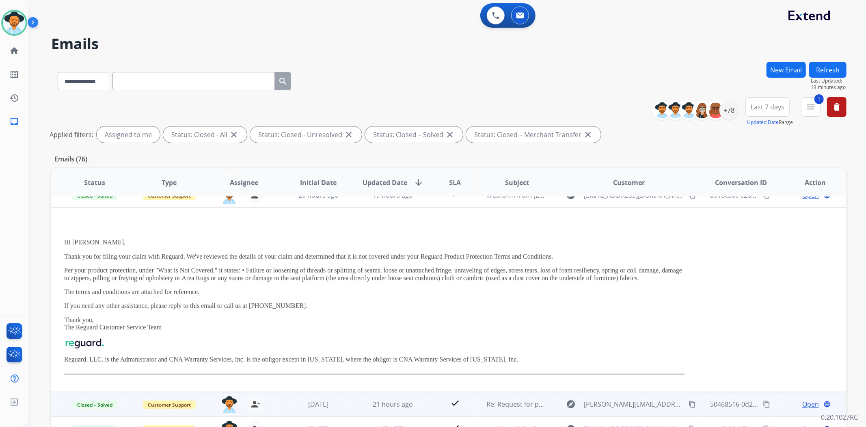
click at [432, 396] on td "check" at bounding box center [449, 404] width 50 height 24
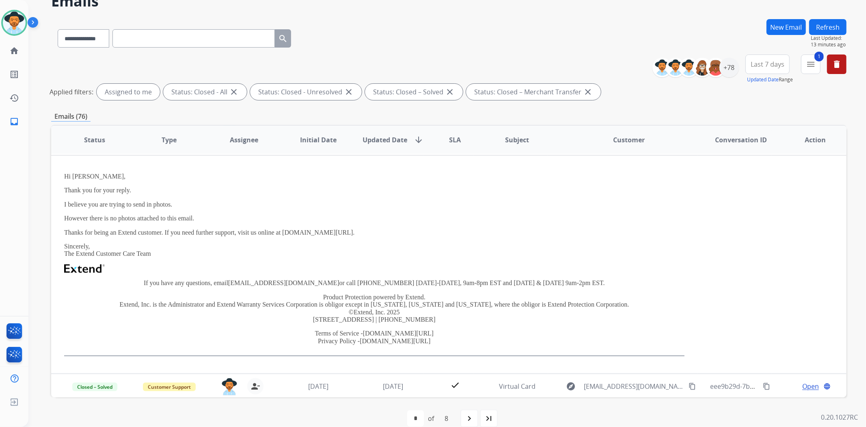
scroll to position [55, 0]
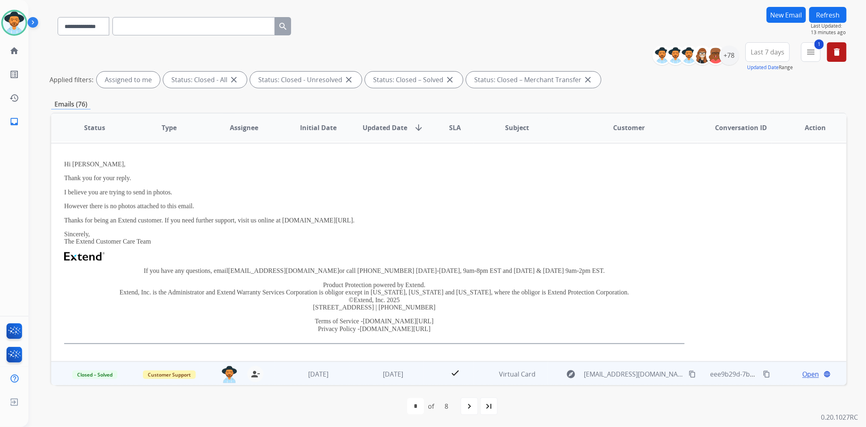
click at [425, 370] on td "check" at bounding box center [449, 373] width 50 height 24
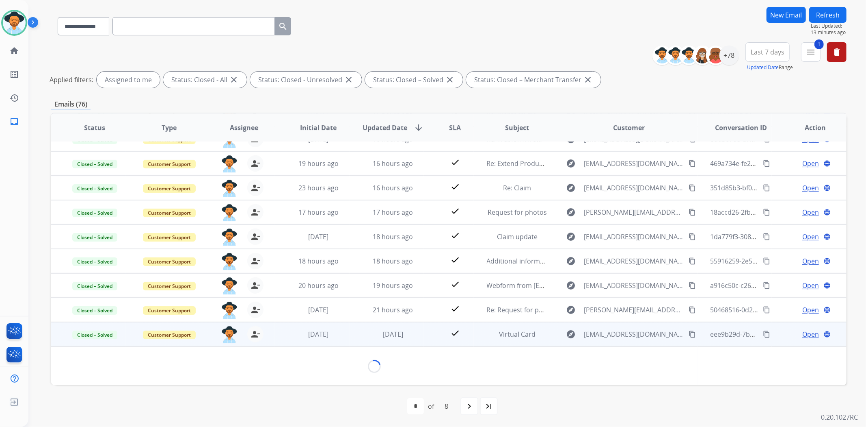
scroll to position [218, 0]
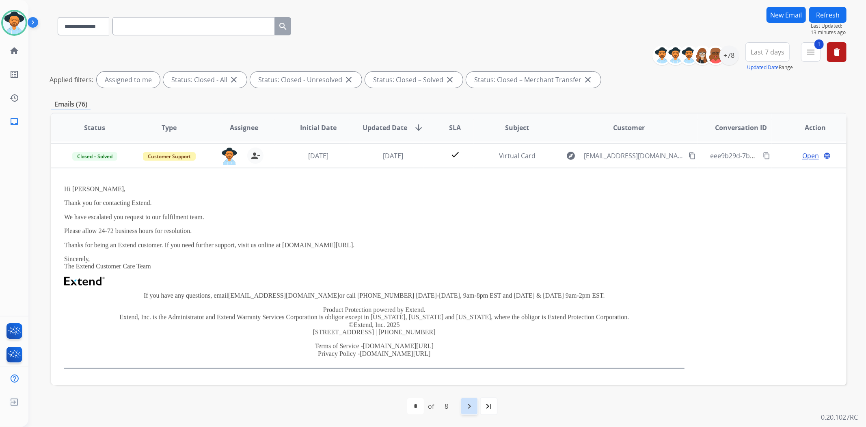
click at [465, 403] on mat-icon "navigate_next" at bounding box center [470, 406] width 10 height 10
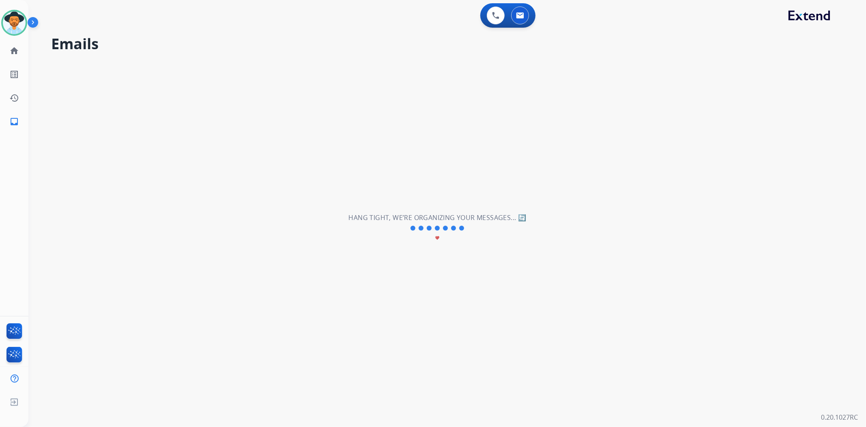
scroll to position [26, 0]
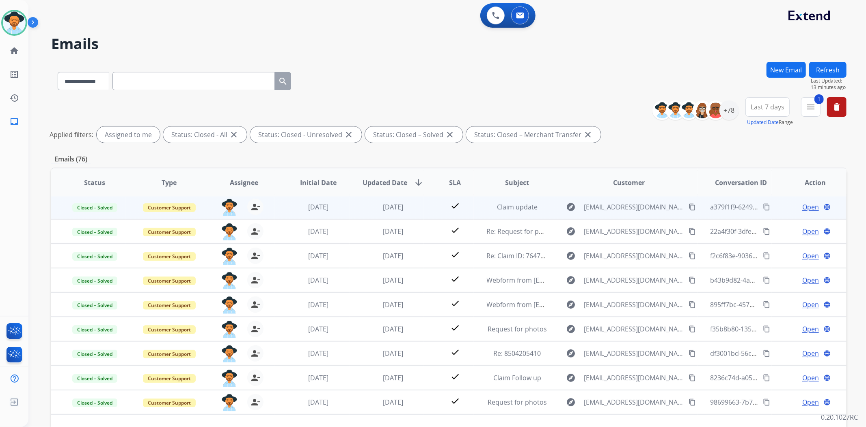
click at [431, 206] on td "check" at bounding box center [449, 207] width 50 height 24
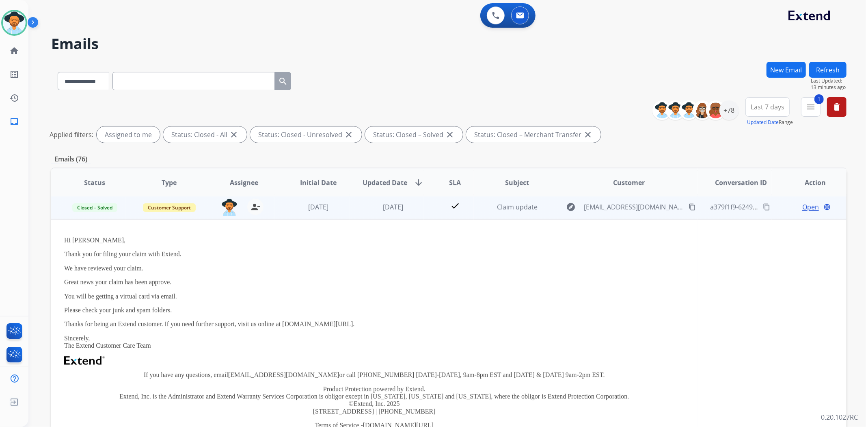
scroll to position [24, 0]
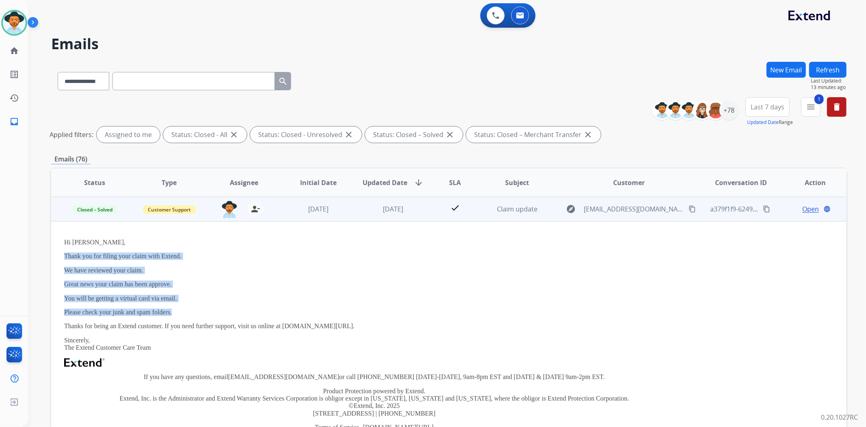
drag, startPoint x: 64, startPoint y: 255, endPoint x: 183, endPoint y: 310, distance: 131.4
click at [183, 310] on div "Hi [PERSON_NAME], Thank you for filing your claim with Extend. We have reviewed…" at bounding box center [374, 343] width 621 height 211
copy div "Thank you for filing your claim with Extend. We have reviewed your claim. Great…"
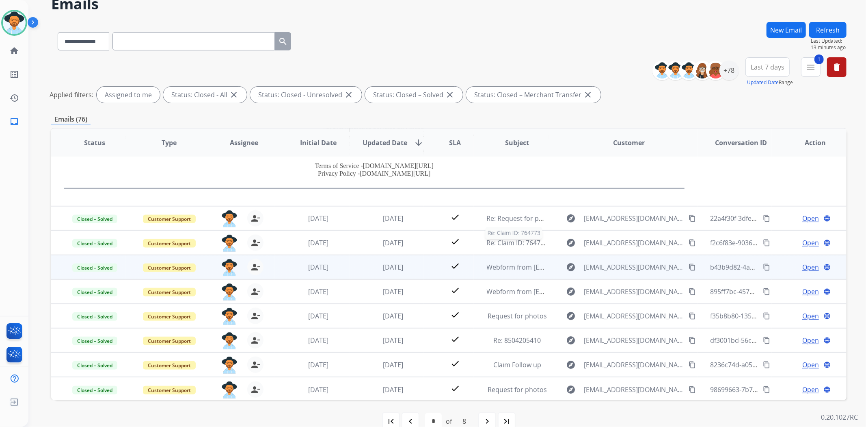
scroll to position [55, 0]
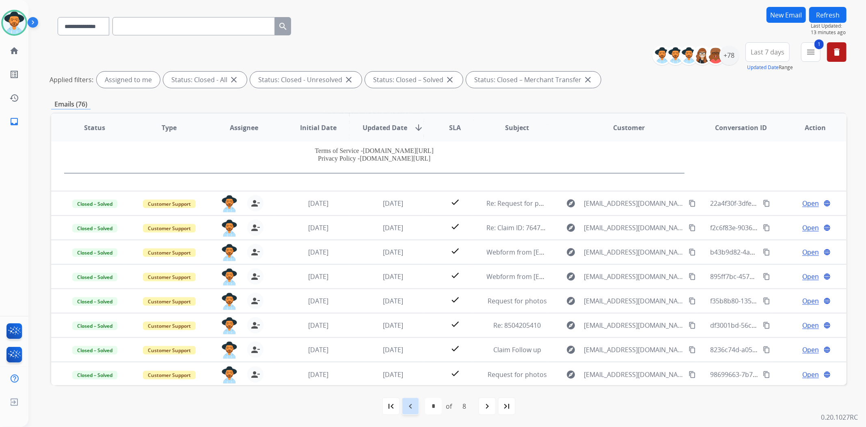
click at [407, 408] on mat-icon "navigate_before" at bounding box center [411, 406] width 10 height 10
select select "*"
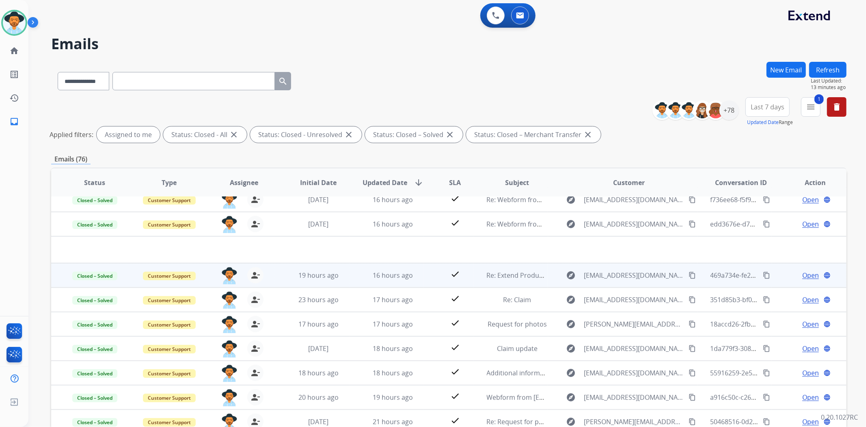
scroll to position [0, 0]
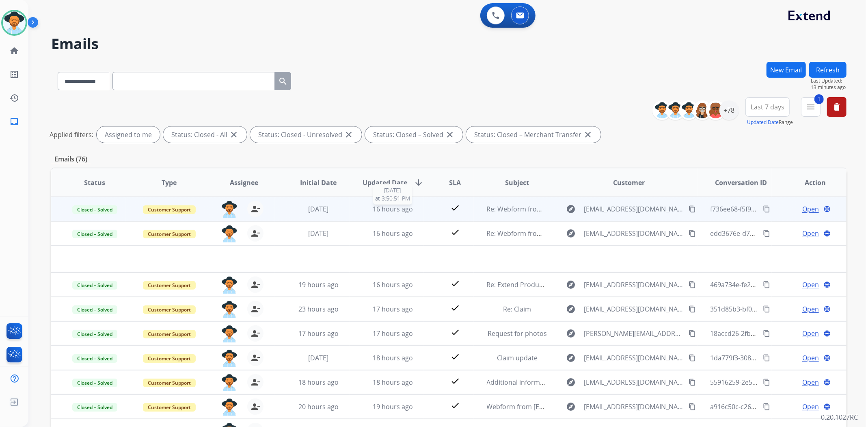
click at [373, 210] on span "16 hours ago" at bounding box center [393, 208] width 40 height 9
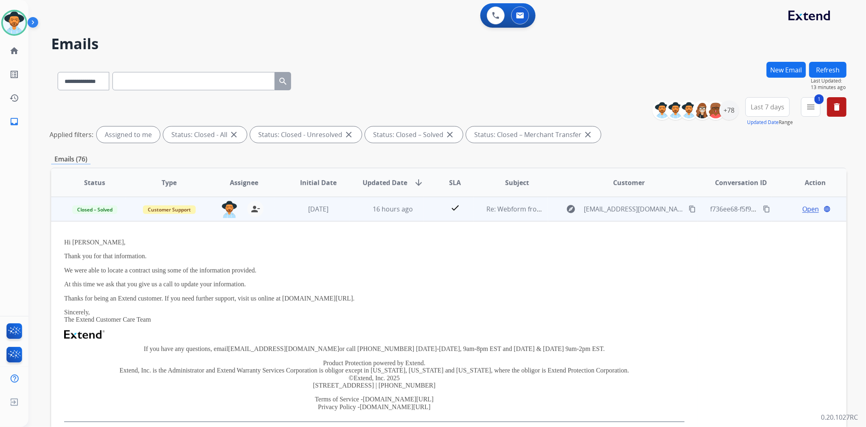
click at [354, 212] on td "16 hours ago" at bounding box center [387, 209] width 75 height 24
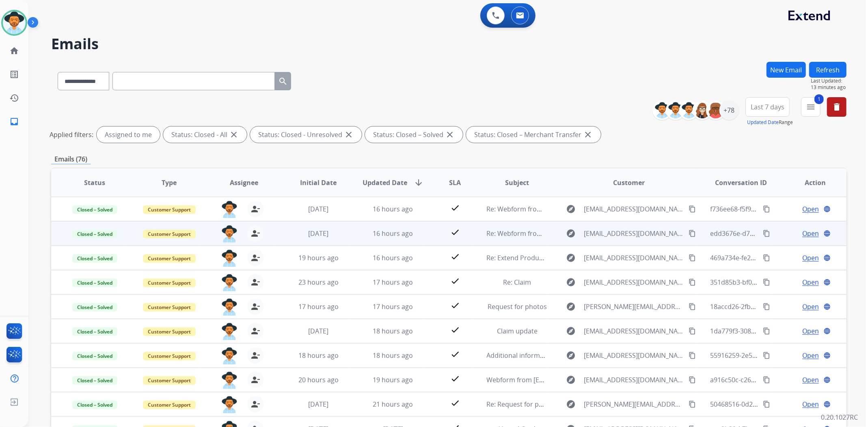
click at [355, 232] on td "16 hours ago" at bounding box center [387, 233] width 75 height 24
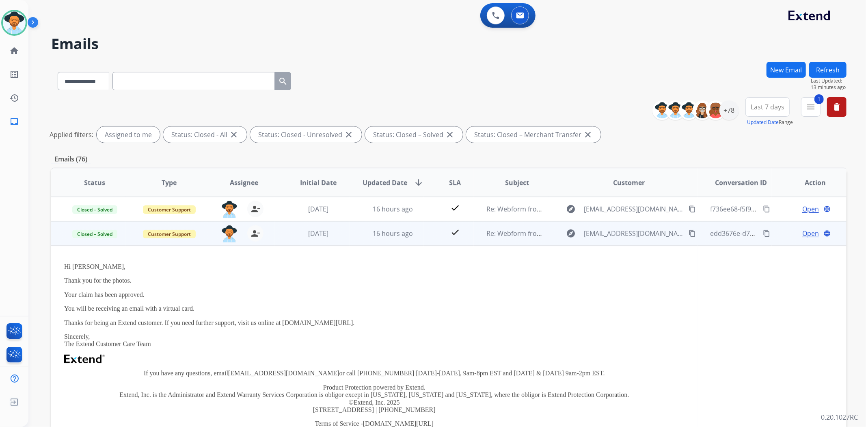
scroll to position [24, 0]
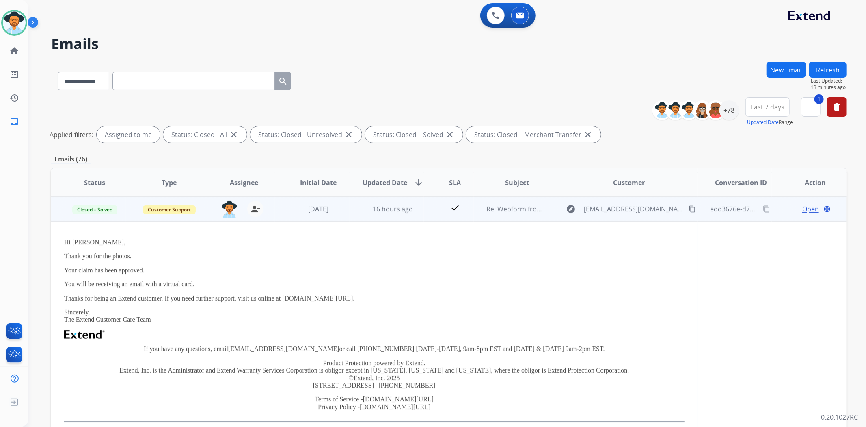
click at [354, 217] on td "16 hours ago" at bounding box center [387, 209] width 75 height 24
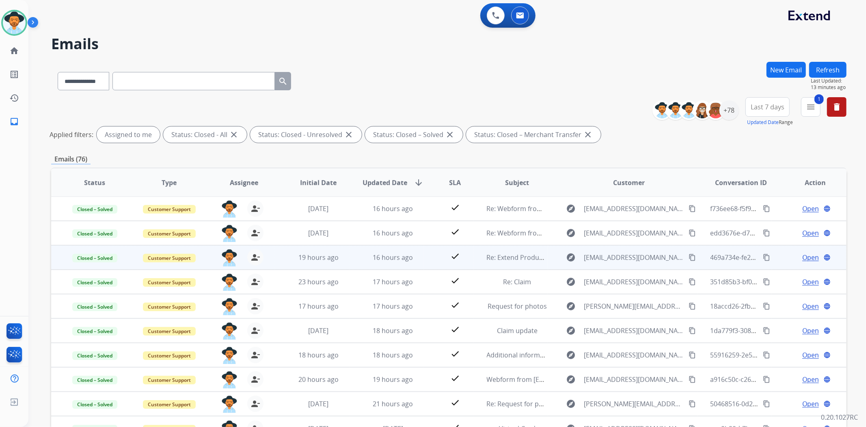
click at [357, 254] on td "16 hours ago" at bounding box center [387, 257] width 75 height 24
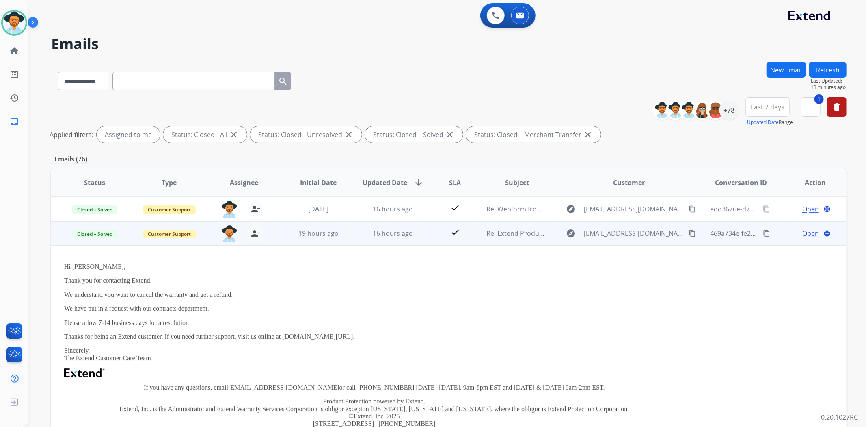
scroll to position [49, 0]
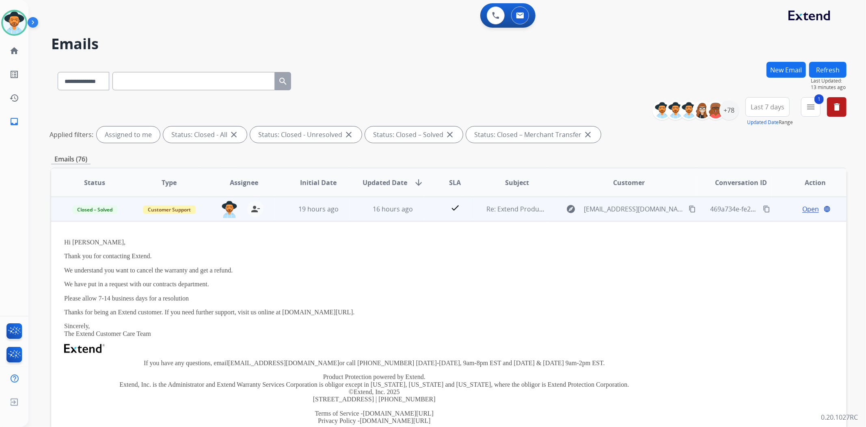
click at [355, 205] on td "16 hours ago" at bounding box center [387, 209] width 75 height 24
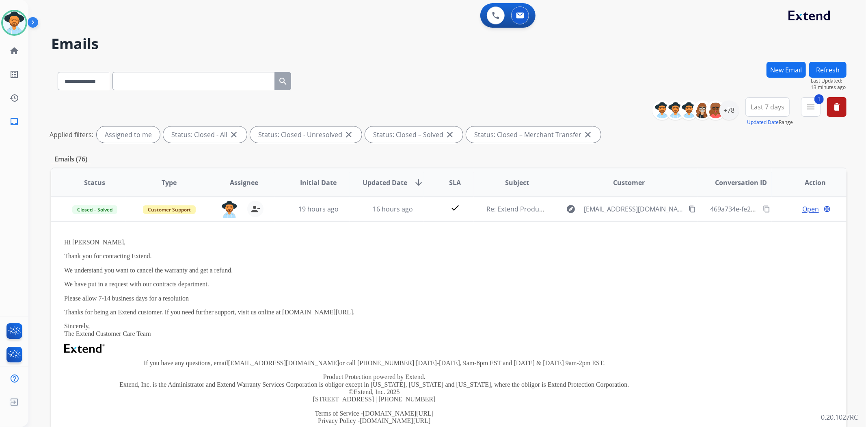
scroll to position [0, 0]
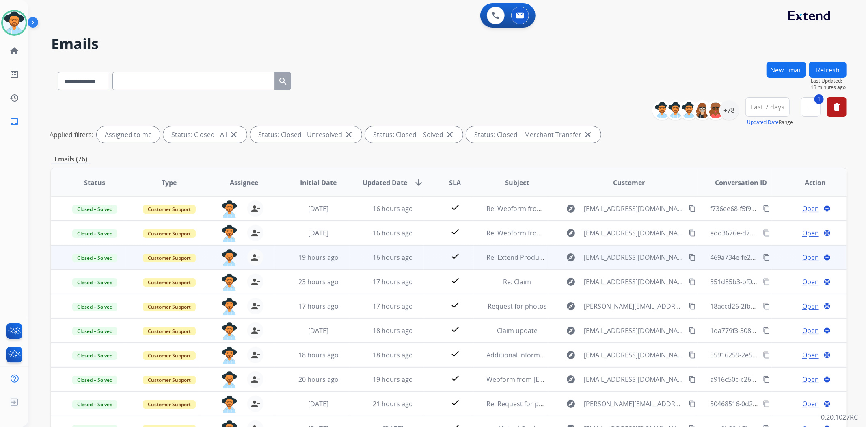
click at [354, 263] on td "16 hours ago" at bounding box center [387, 257] width 75 height 24
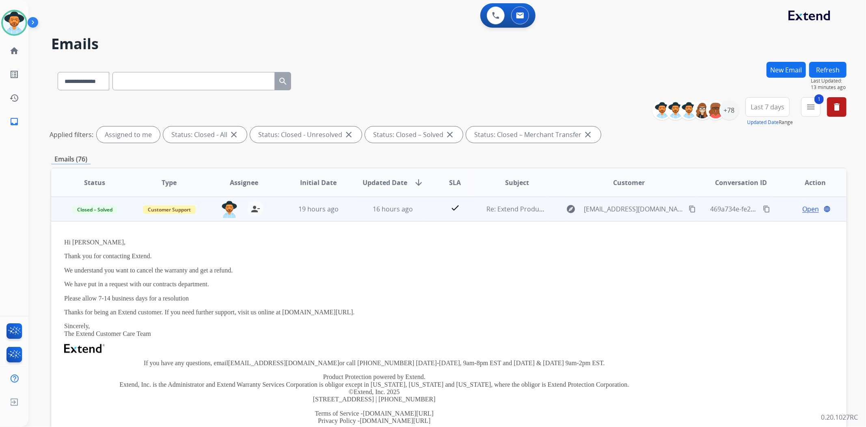
click at [351, 209] on td "16 hours ago" at bounding box center [387, 209] width 75 height 24
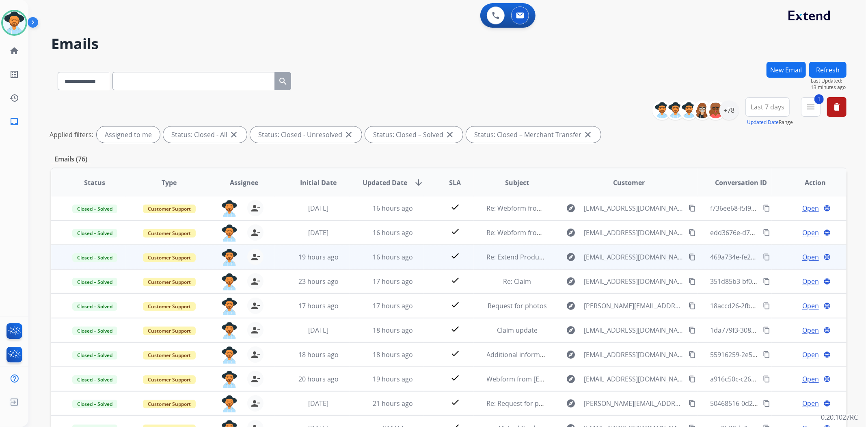
scroll to position [0, 0]
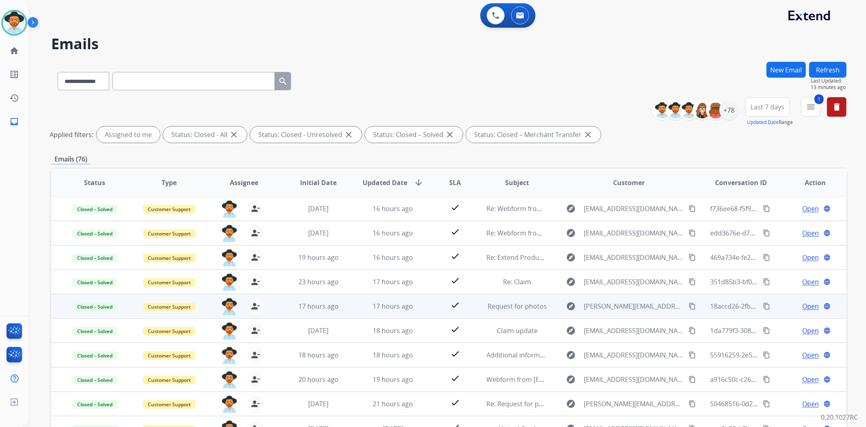
click at [351, 301] on td "17 hours ago" at bounding box center [387, 306] width 75 height 24
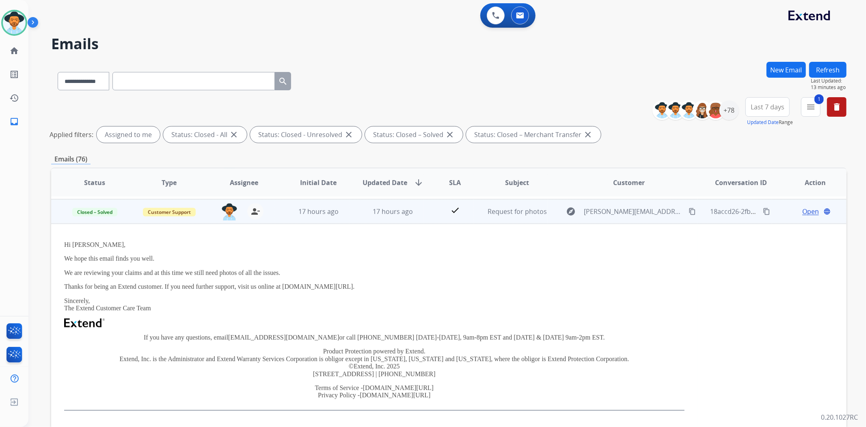
scroll to position [97, 0]
click at [355, 204] on td "17 hours ago" at bounding box center [387, 209] width 75 height 24
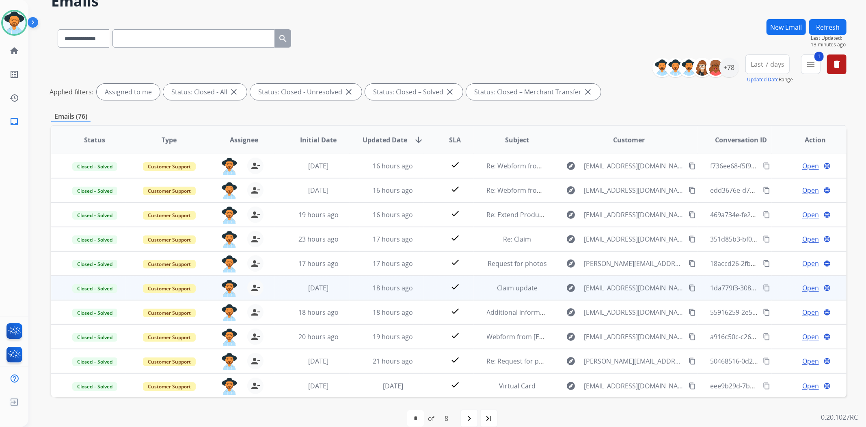
scroll to position [55, 0]
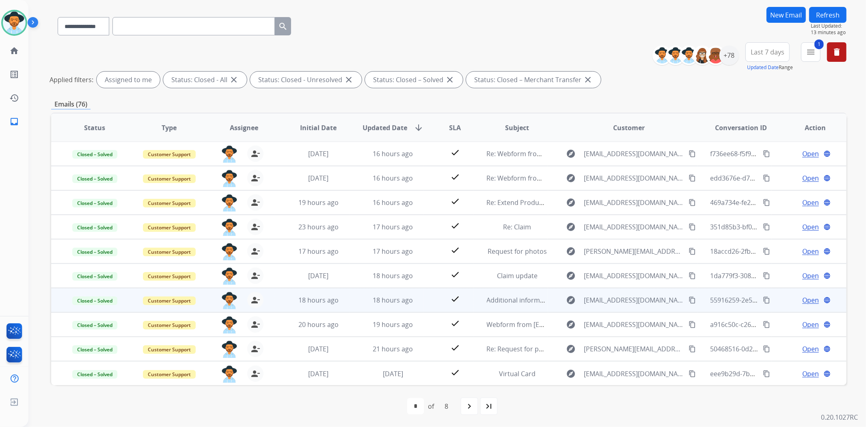
click at [358, 295] on td "18 hours ago" at bounding box center [387, 300] width 75 height 24
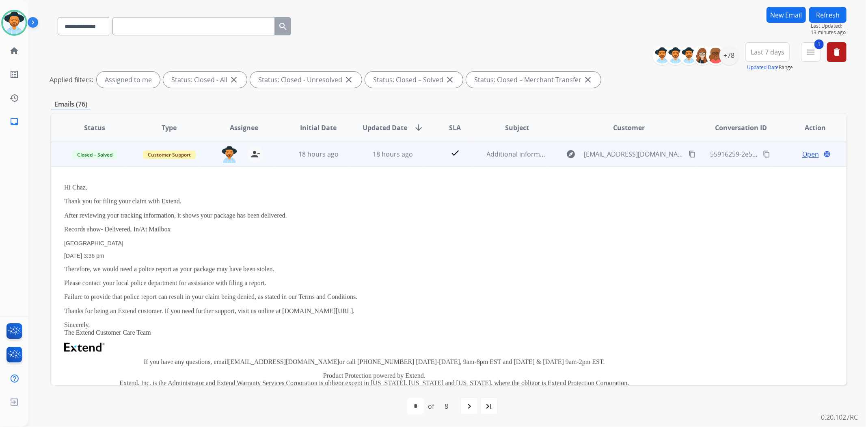
scroll to position [101, 0]
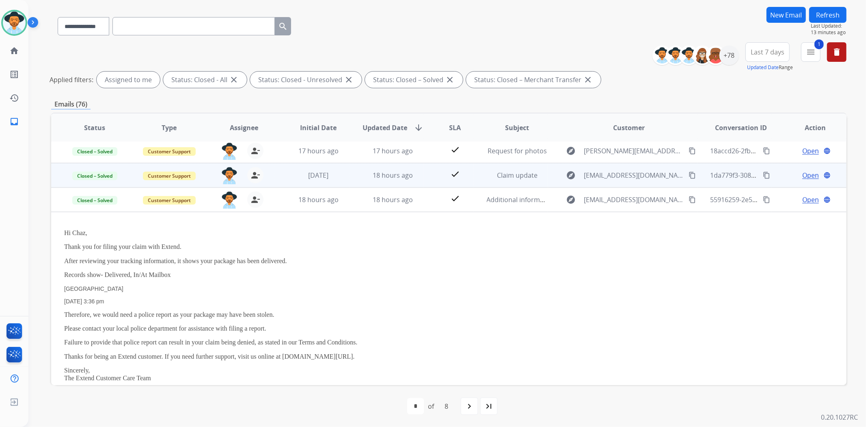
click at [350, 173] on td "18 hours ago" at bounding box center [387, 175] width 75 height 24
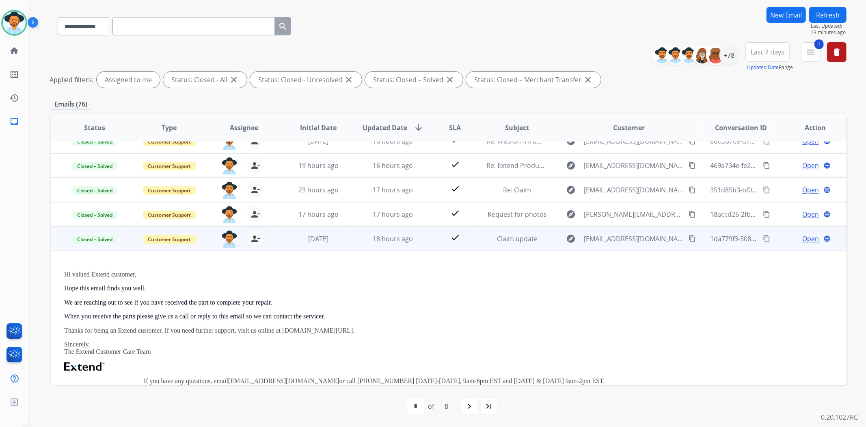
scroll to position [31, 0]
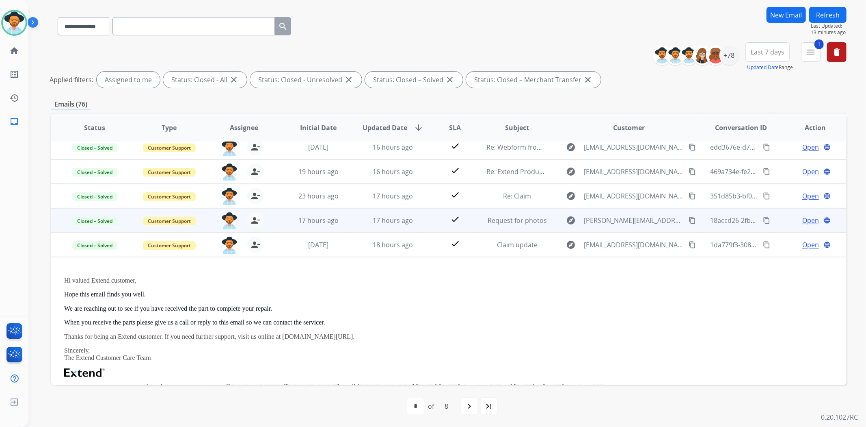
click at [350, 221] on td "17 hours ago" at bounding box center [387, 220] width 75 height 24
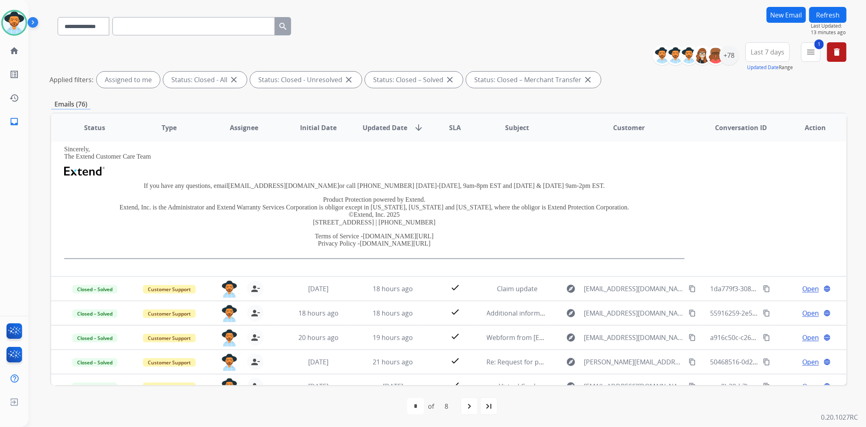
scroll to position [204, 0]
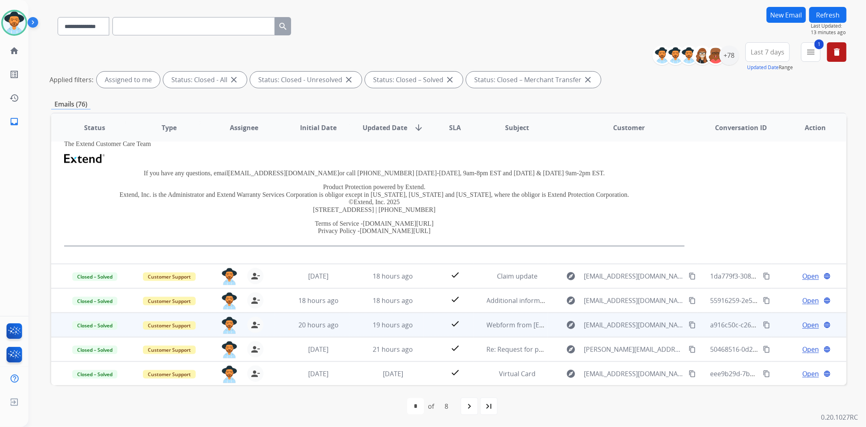
click at [350, 332] on td "19 hours ago" at bounding box center [387, 324] width 75 height 24
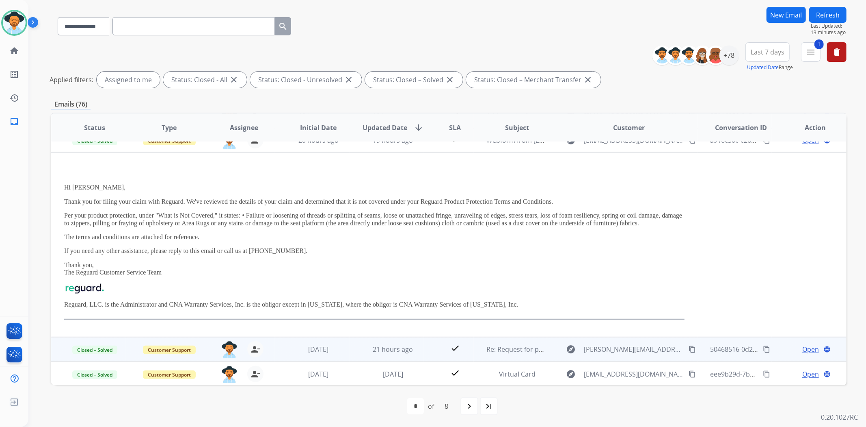
scroll to position [171, 0]
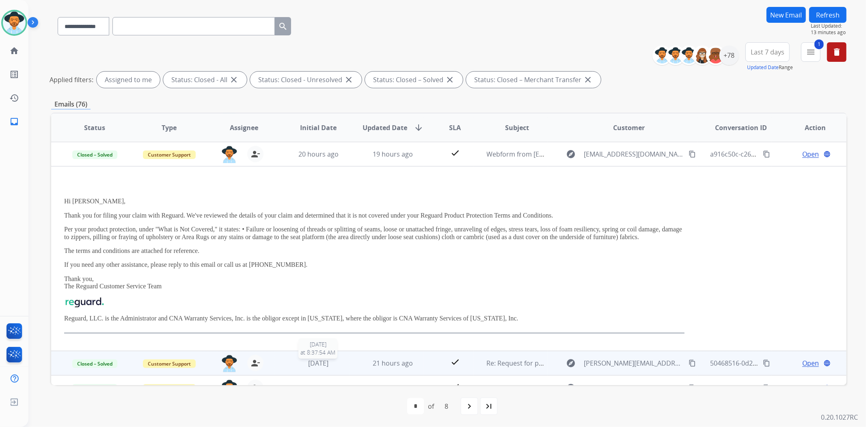
click at [343, 362] on div "[DATE]" at bounding box center [318, 363] width 61 height 10
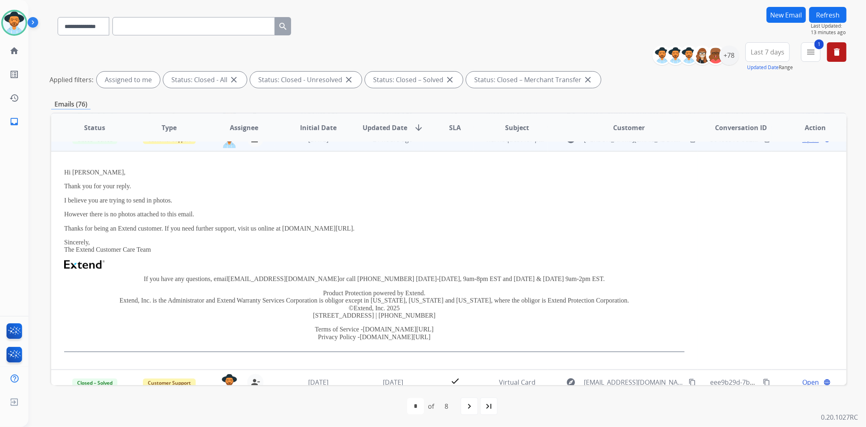
scroll to position [218, 0]
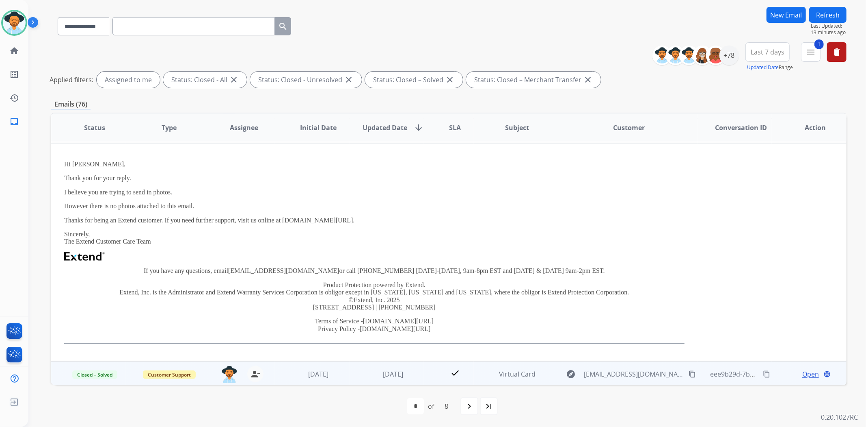
click at [350, 364] on td "[DATE]" at bounding box center [387, 373] width 75 height 24
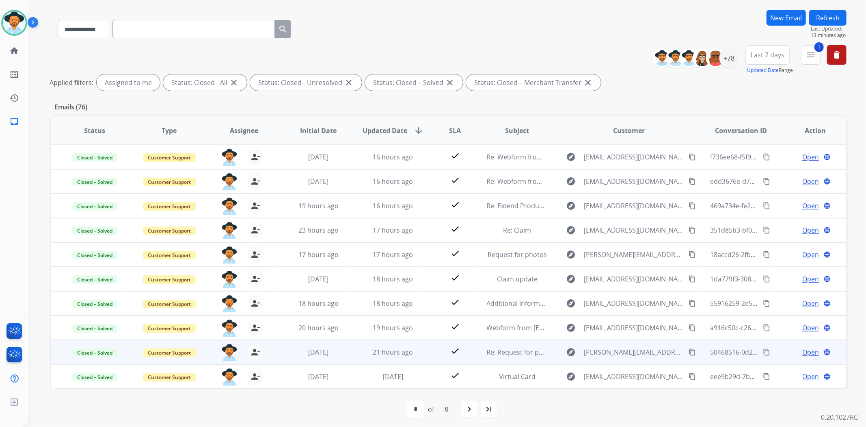
scroll to position [55, 0]
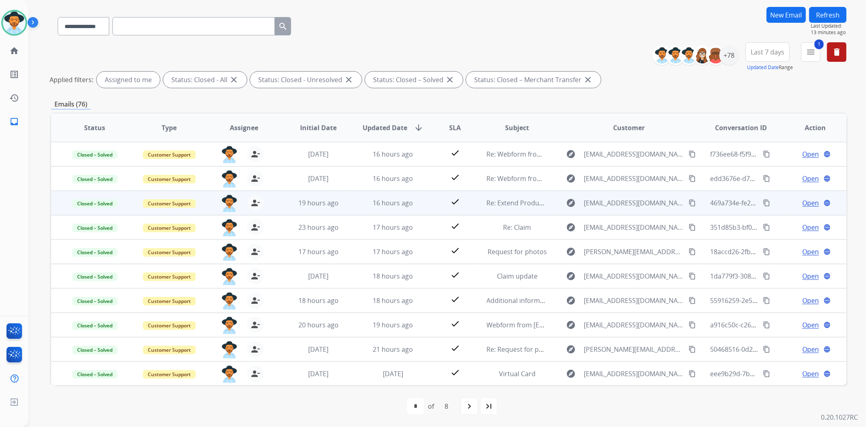
click at [347, 213] on td "19 hours ago" at bounding box center [312, 203] width 75 height 24
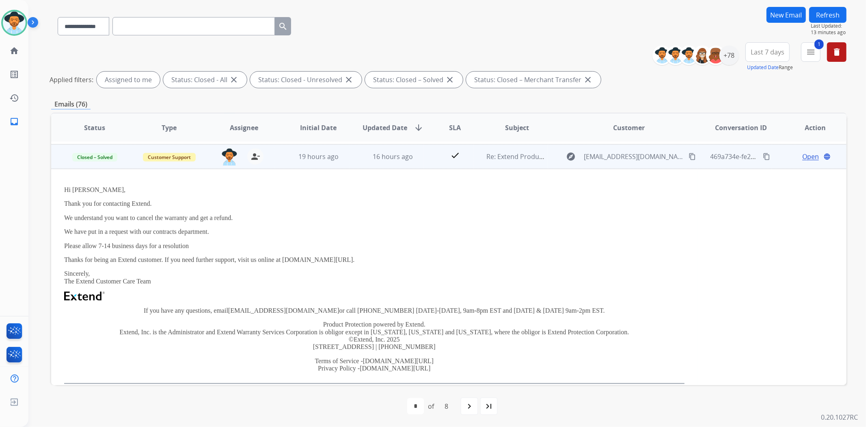
scroll to position [49, 0]
click at [345, 160] on td "19 hours ago" at bounding box center [312, 154] width 75 height 24
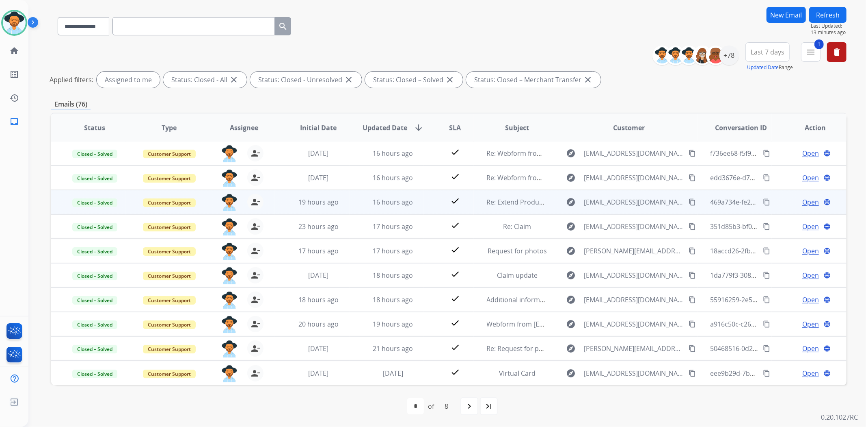
scroll to position [0, 0]
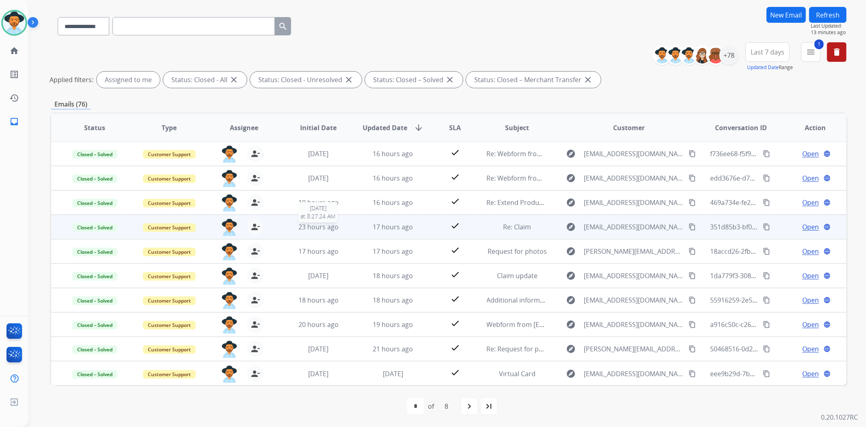
click at [346, 224] on div "23 hours ago" at bounding box center [318, 227] width 61 height 10
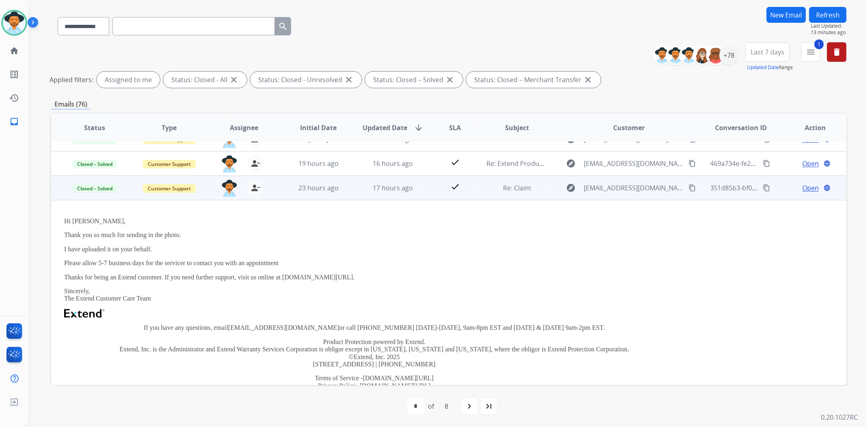
scroll to position [73, 0]
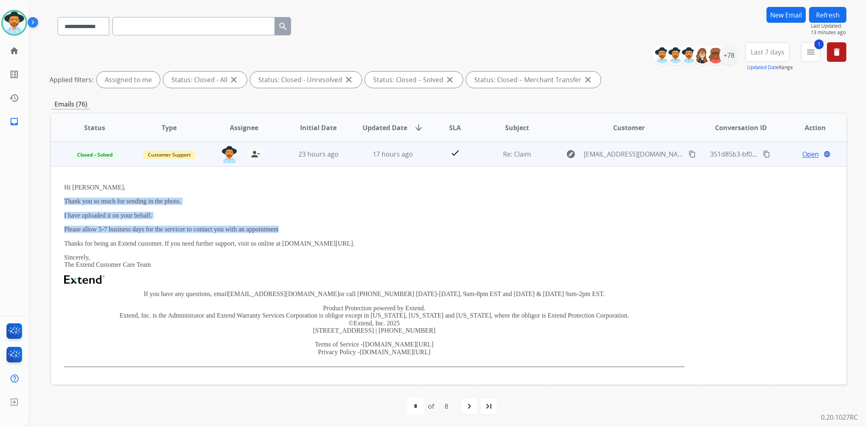
drag, startPoint x: 64, startPoint y: 200, endPoint x: 293, endPoint y: 226, distance: 230.5
click at [293, 226] on div "Hi [PERSON_NAME], Thank you so much for sending in the photo. I have uploaded i…" at bounding box center [374, 275] width 621 height 183
copy div "Thank you so much for sending in the photo. I have uploaded it on your behalf. …"
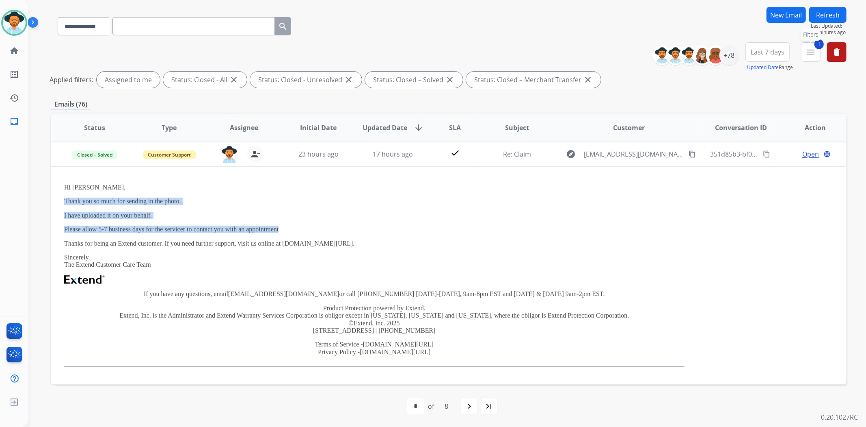
click at [810, 57] on button "1 menu Filters" at bounding box center [810, 51] width 19 height 19
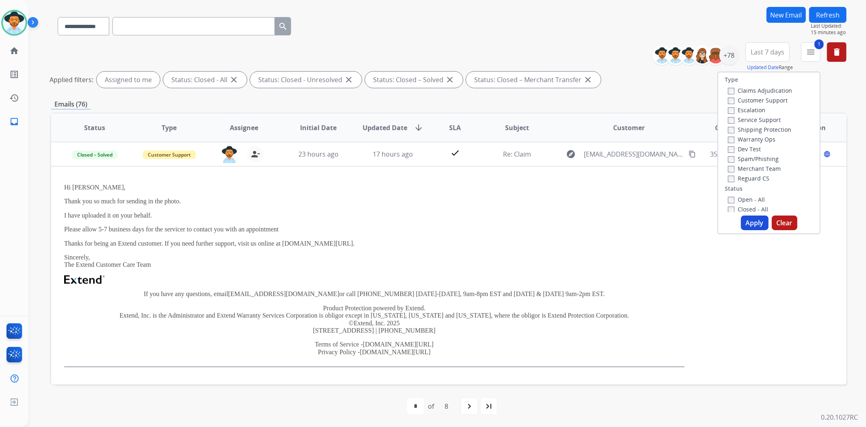
click at [752, 197] on label "Open - All" at bounding box center [746, 199] width 37 height 8
click at [752, 206] on label "Closed - All" at bounding box center [748, 209] width 40 height 8
click at [756, 218] on button "Apply" at bounding box center [755, 222] width 28 height 15
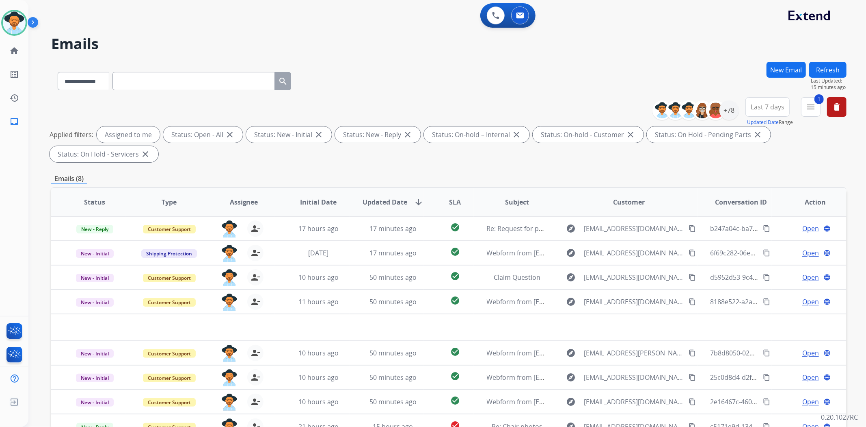
scroll to position [0, 0]
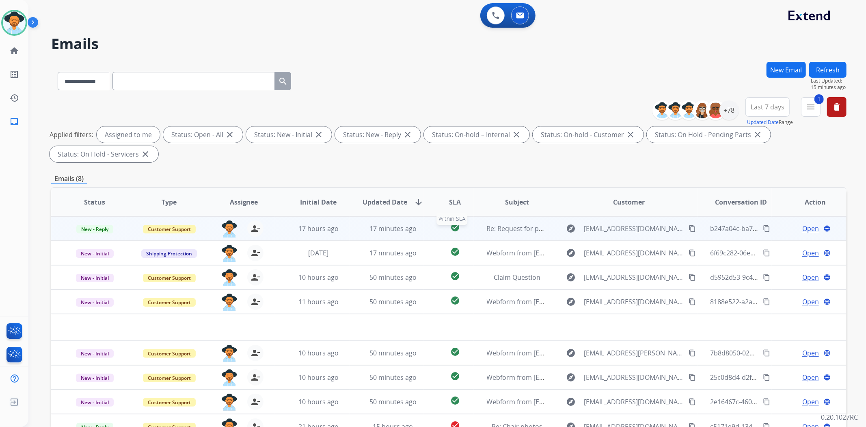
click at [437, 233] on div "check_circle" at bounding box center [455, 228] width 36 height 12
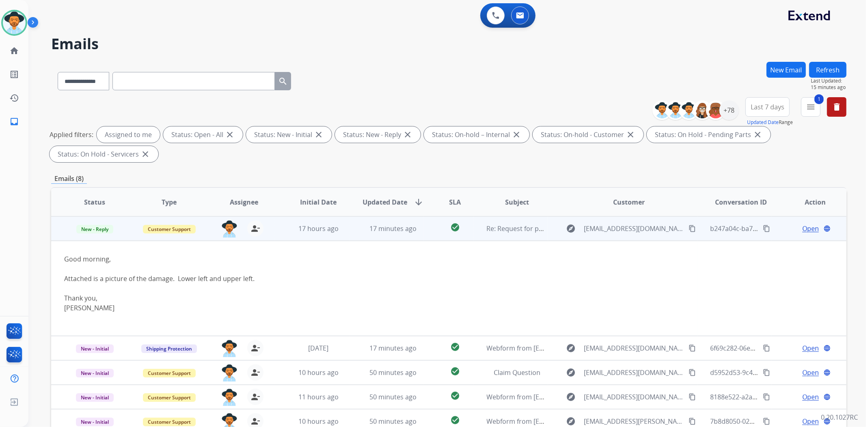
click at [803, 231] on span "Open" at bounding box center [811, 228] width 17 height 10
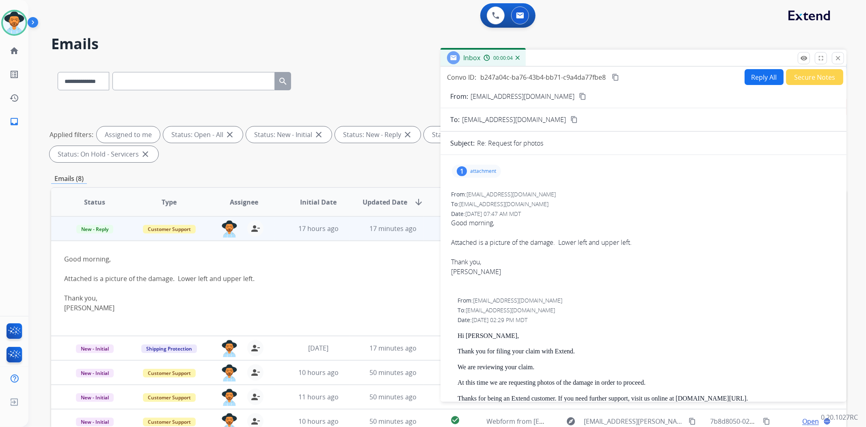
click at [473, 167] on div "1 attachment" at bounding box center [476, 171] width 49 height 13
click at [838, 59] on mat-icon "close" at bounding box center [838, 57] width 7 height 7
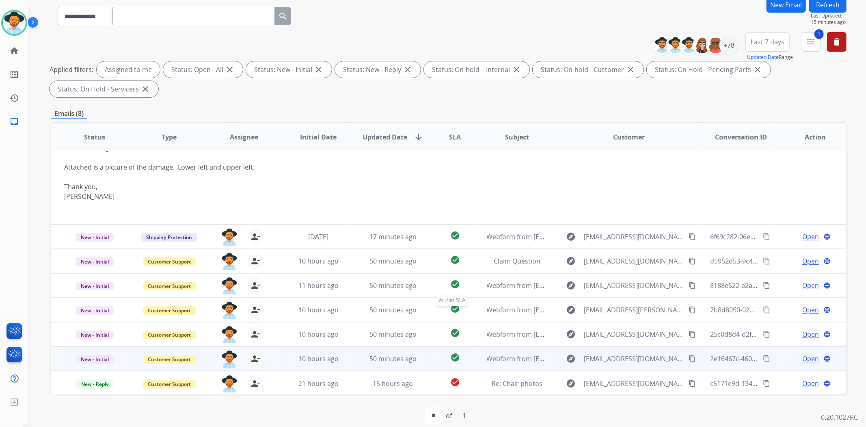
scroll to position [75, 0]
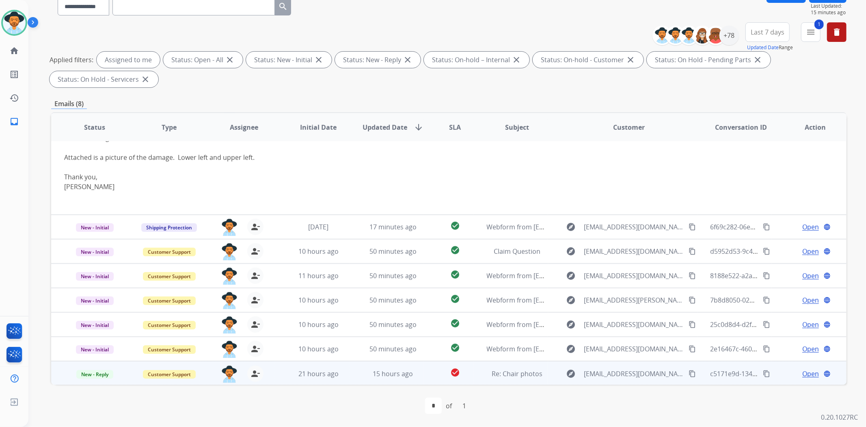
click at [485, 365] on td "Re: Chair photos" at bounding box center [511, 373] width 75 height 24
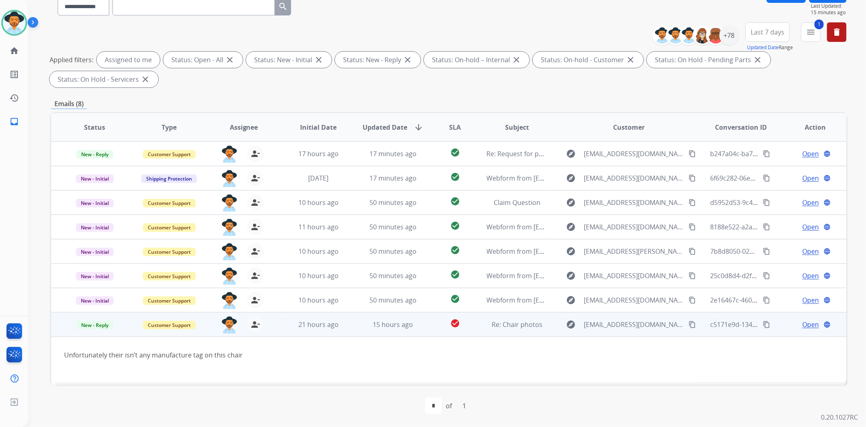
click at [809, 324] on span "Open" at bounding box center [811, 324] width 17 height 10
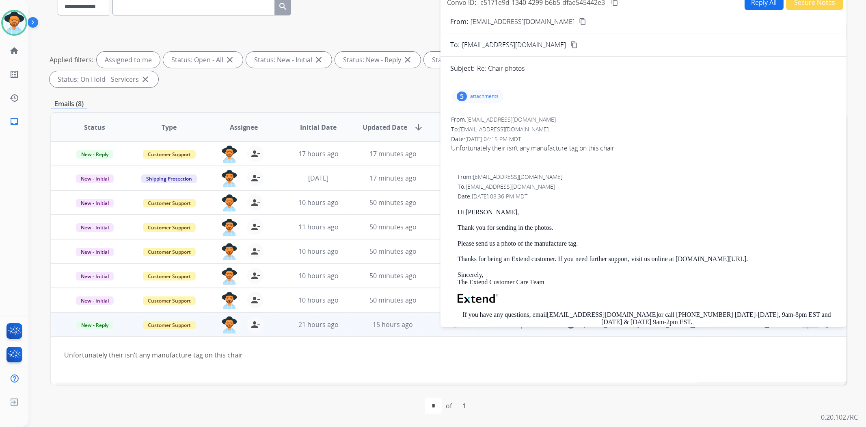
scroll to position [30, 0]
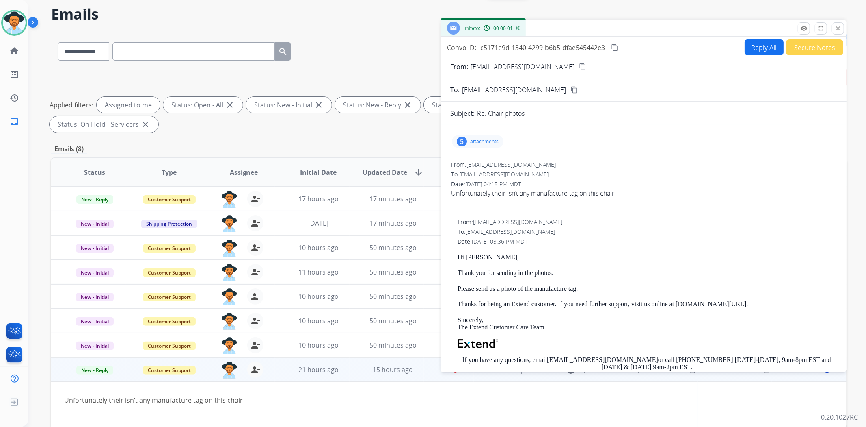
click at [747, 48] on button "Reply All" at bounding box center [764, 47] width 39 height 16
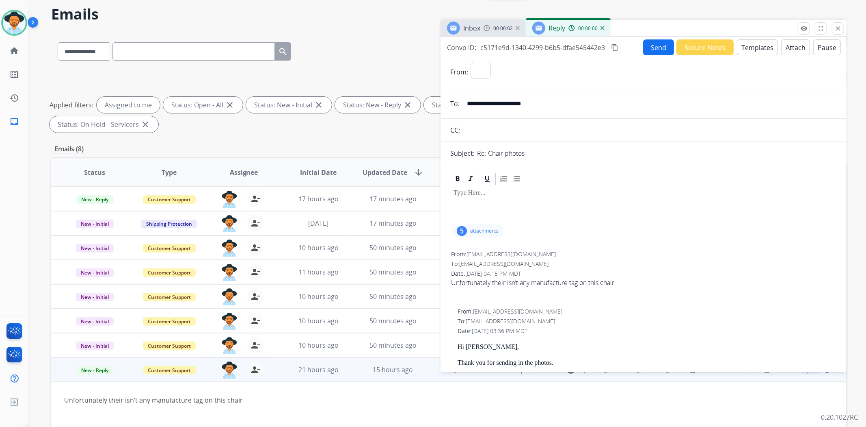
select select "**********"
click at [753, 49] on button "Templates" at bounding box center [757, 47] width 41 height 16
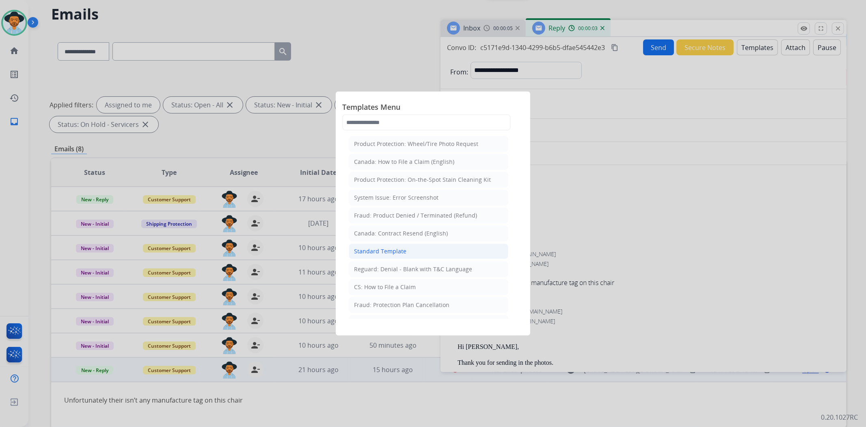
click at [387, 253] on div "Standard Template" at bounding box center [380, 251] width 52 height 8
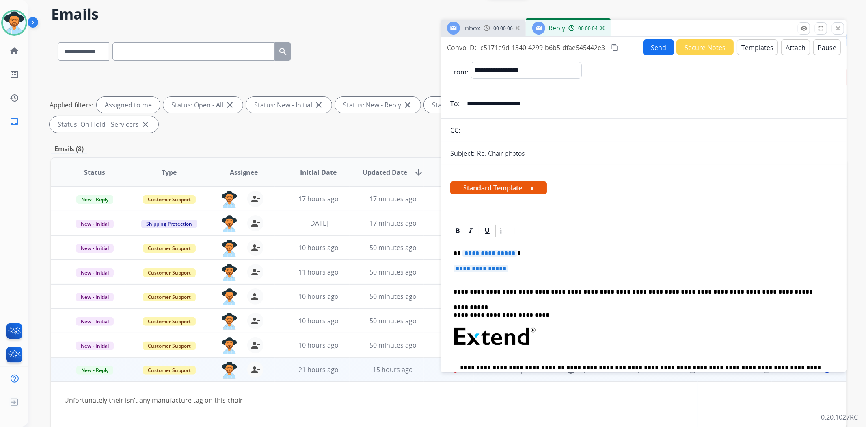
click at [468, 265] on span "**********" at bounding box center [481, 268] width 55 height 7
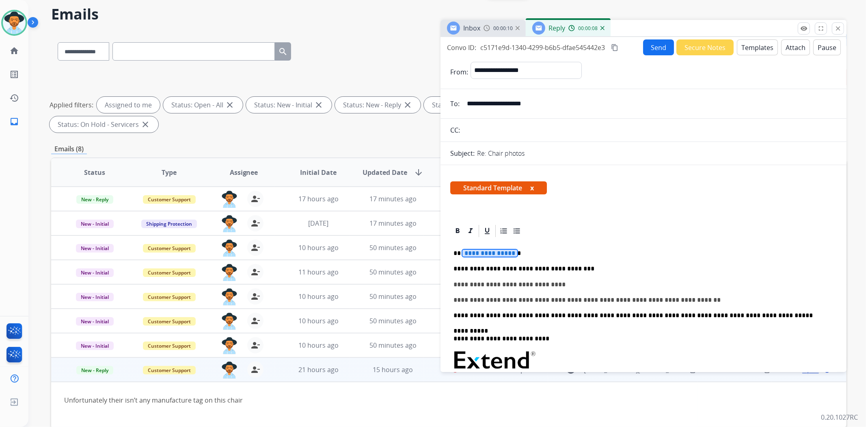
click at [497, 253] on span "**********" at bounding box center [490, 252] width 55 height 7
click at [661, 50] on button "Send" at bounding box center [658, 47] width 31 height 16
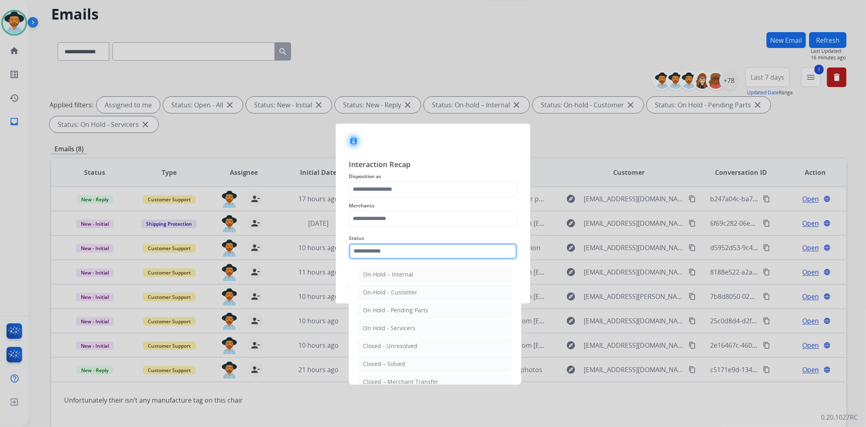
click at [433, 254] on input "text" at bounding box center [433, 251] width 169 height 16
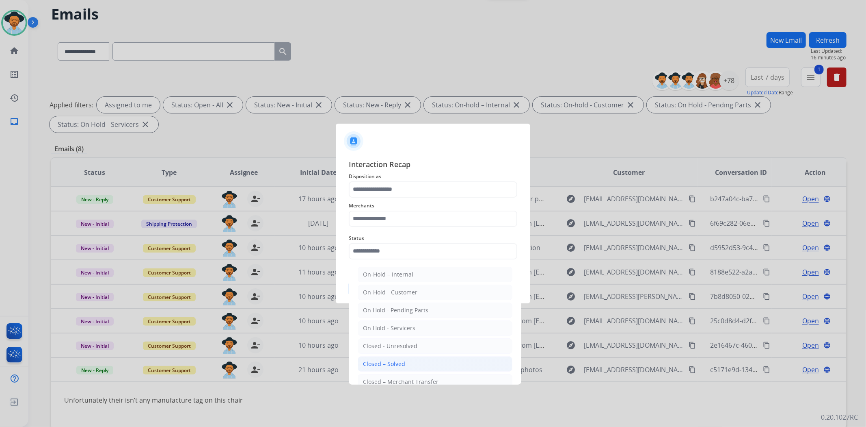
click at [409, 363] on li "Closed – Solved" at bounding box center [435, 363] width 155 height 15
type input "**********"
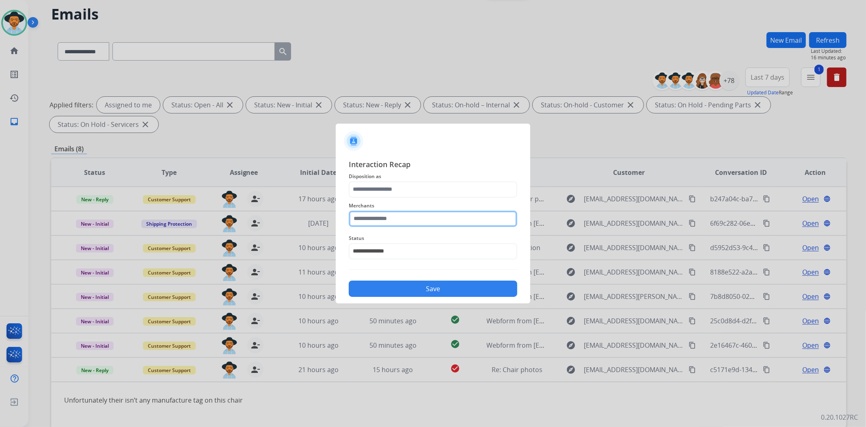
click at [419, 223] on input "text" at bounding box center [433, 218] width 169 height 16
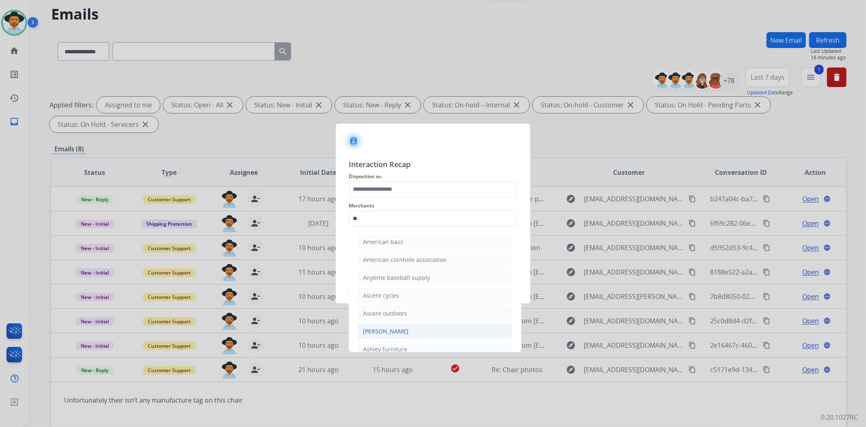
click at [420, 328] on li "[PERSON_NAME]" at bounding box center [435, 330] width 155 height 15
type input "**********"
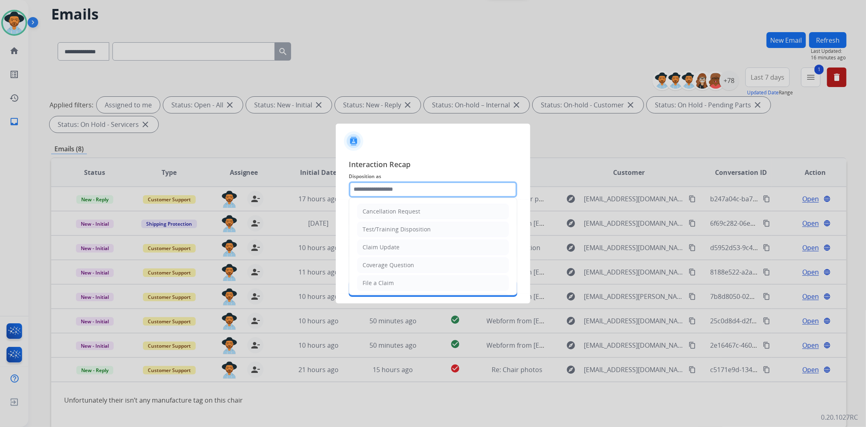
click at [415, 188] on input "text" at bounding box center [433, 189] width 169 height 16
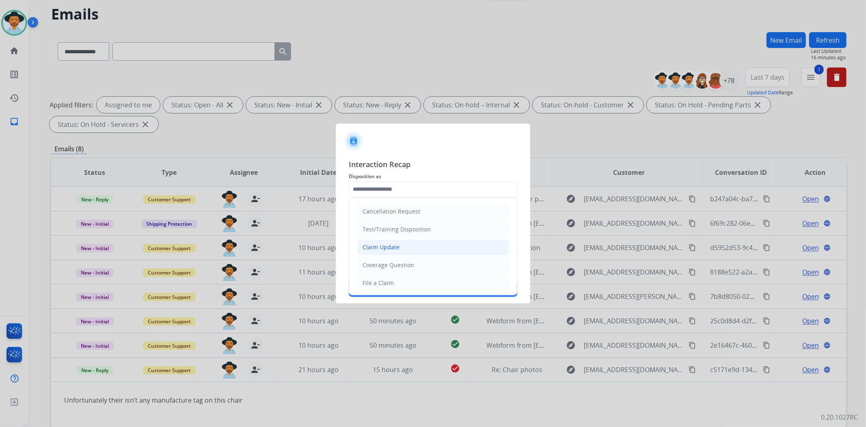
click at [417, 242] on li "Claim Update" at bounding box center [433, 246] width 152 height 15
type input "**********"
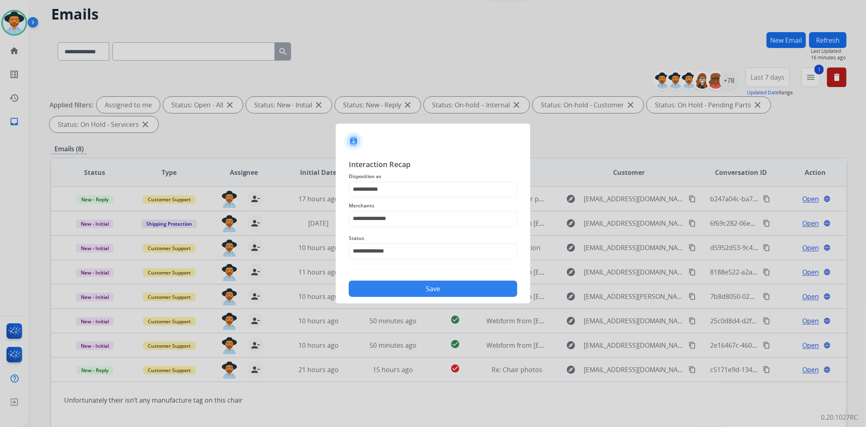
click at [429, 290] on button "Save" at bounding box center [433, 288] width 169 height 16
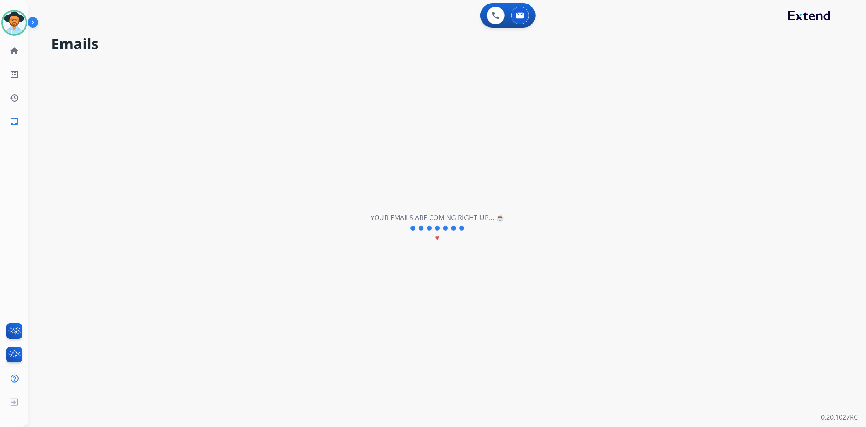
scroll to position [0, 0]
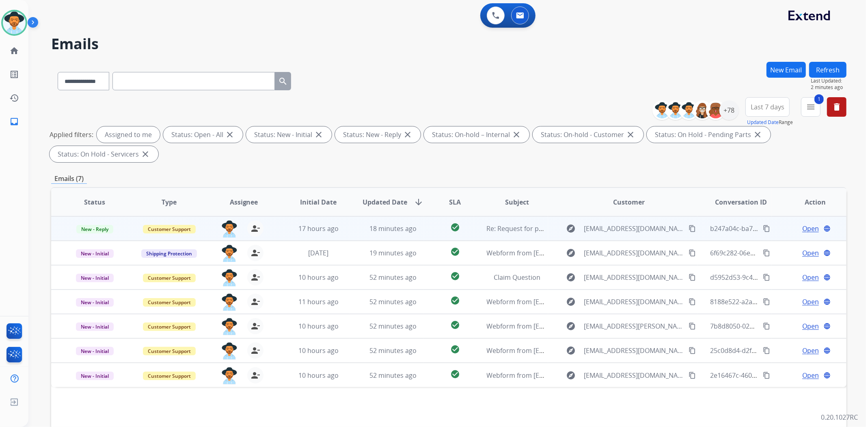
click at [689, 227] on mat-icon "content_copy" at bounding box center [692, 228] width 7 height 7
click at [807, 230] on span "Open" at bounding box center [811, 228] width 17 height 10
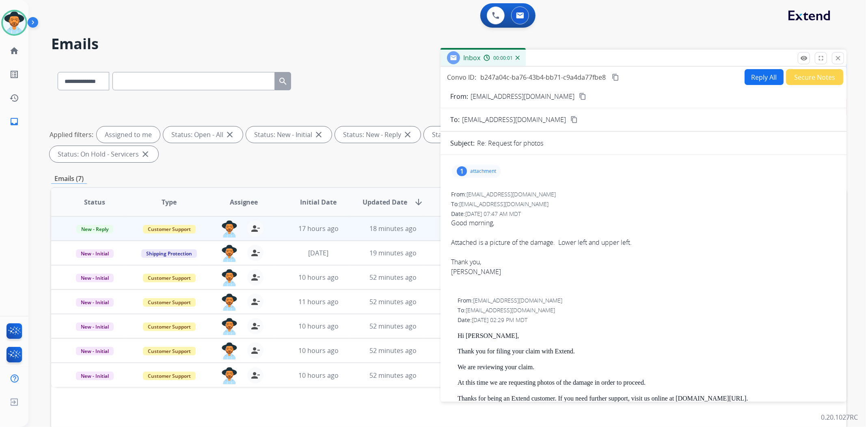
click at [477, 171] on p "attachment" at bounding box center [483, 171] width 26 height 6
click at [477, 190] on div at bounding box center [480, 193] width 41 height 28
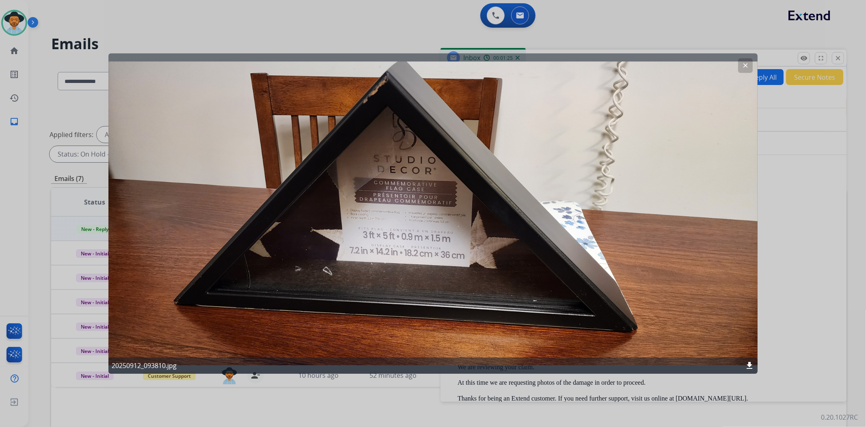
click at [746, 65] on mat-icon "clear" at bounding box center [745, 65] width 7 height 7
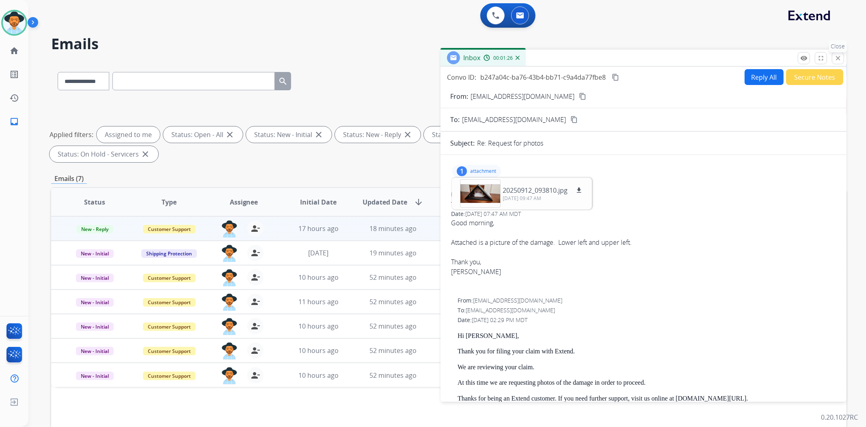
click at [840, 57] on mat-icon "close" at bounding box center [838, 57] width 7 height 7
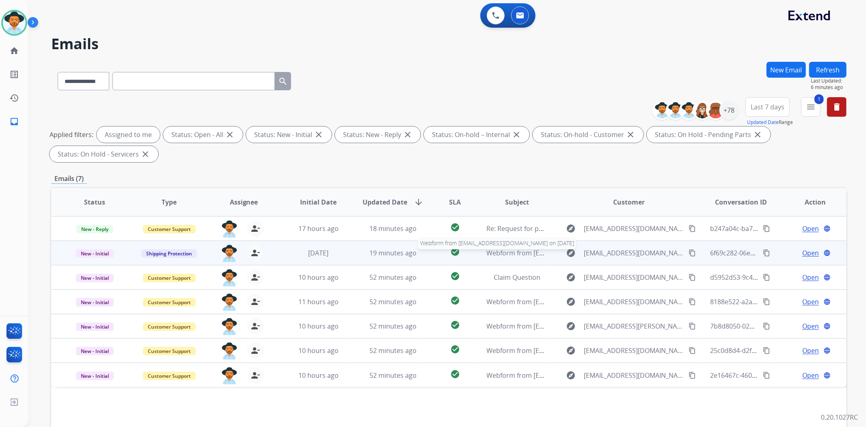
click at [526, 253] on span "Webform from [EMAIL_ADDRESS][DOMAIN_NAME] on [DATE]" at bounding box center [579, 252] width 184 height 9
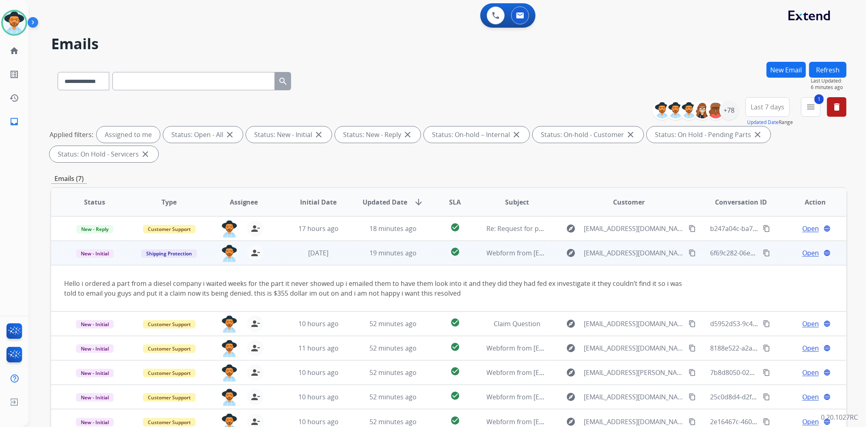
click at [431, 256] on td "check_circle" at bounding box center [449, 252] width 50 height 24
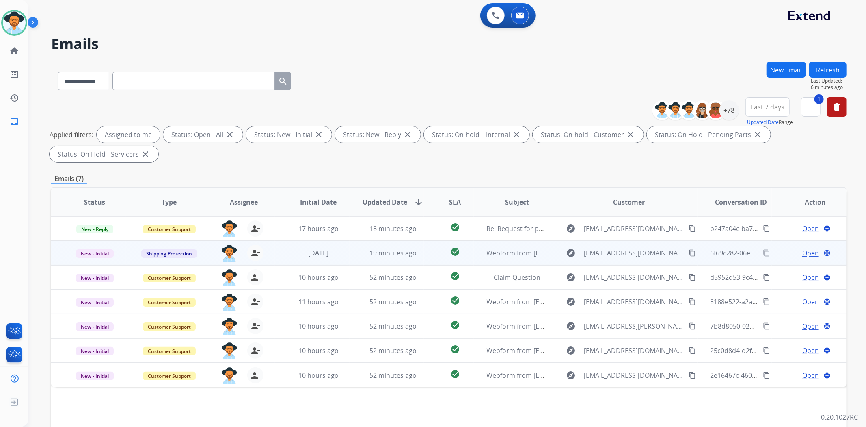
click at [431, 256] on td "check_circle" at bounding box center [449, 252] width 50 height 24
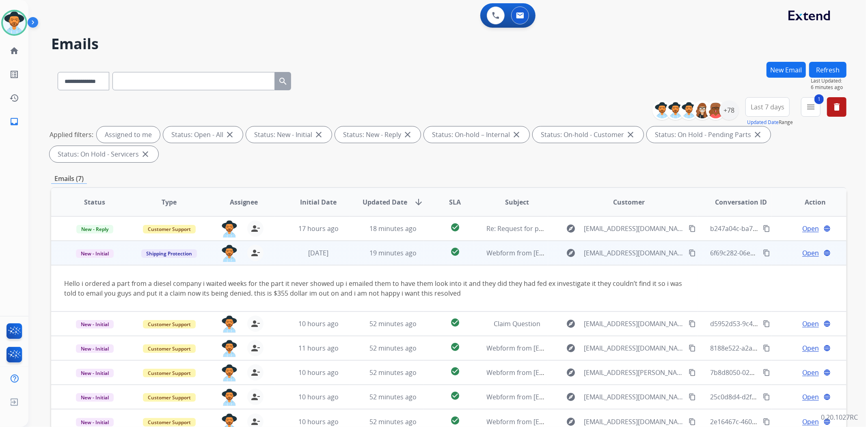
click at [794, 253] on div "Open language" at bounding box center [815, 253] width 61 height 10
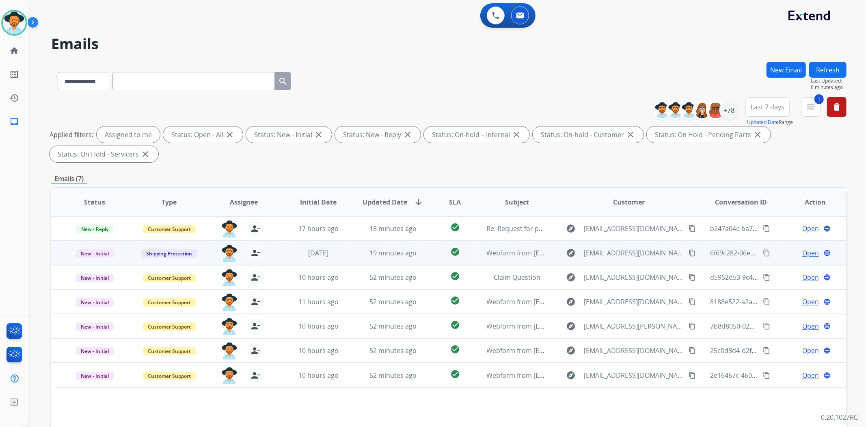
click at [803, 253] on span "Open" at bounding box center [811, 253] width 17 height 10
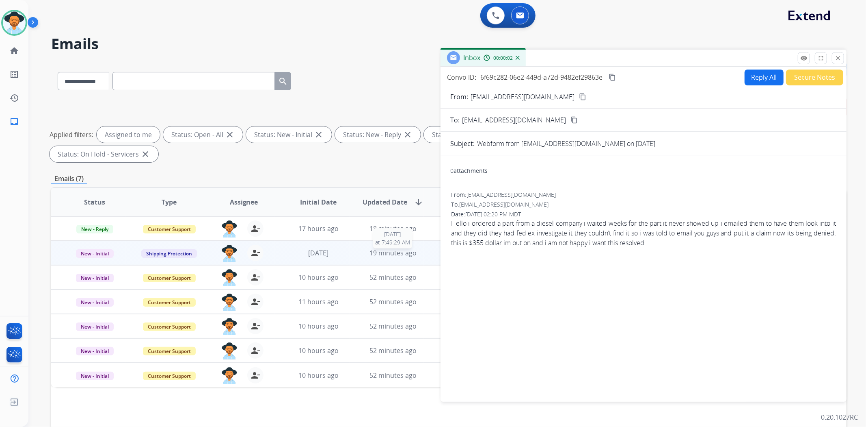
click at [406, 253] on span "19 minutes ago" at bounding box center [393, 252] width 47 height 9
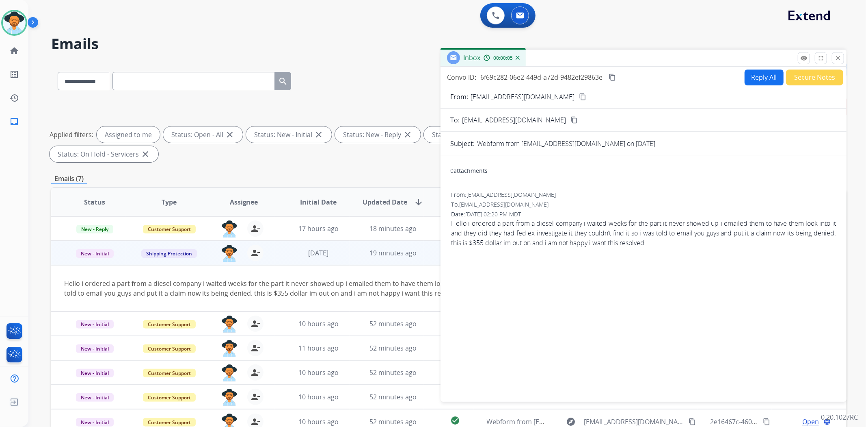
click at [754, 77] on button "Reply All" at bounding box center [764, 77] width 39 height 16
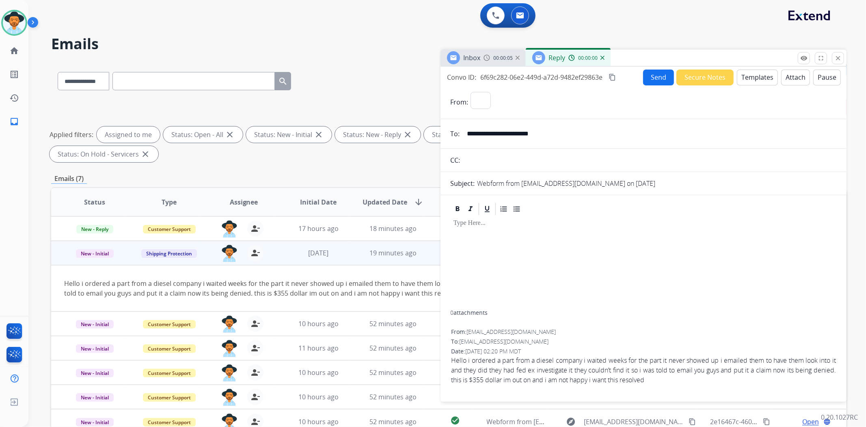
select select "**********"
click at [754, 77] on button "Templates" at bounding box center [757, 77] width 41 height 16
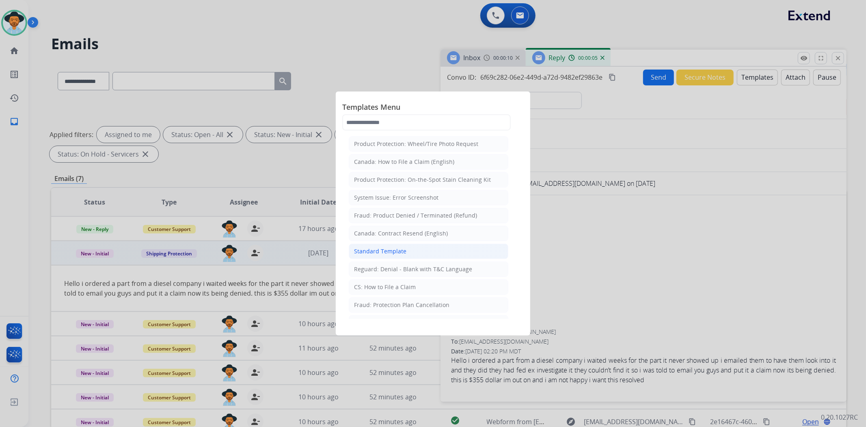
click at [405, 253] on li "Standard Template" at bounding box center [429, 250] width 160 height 15
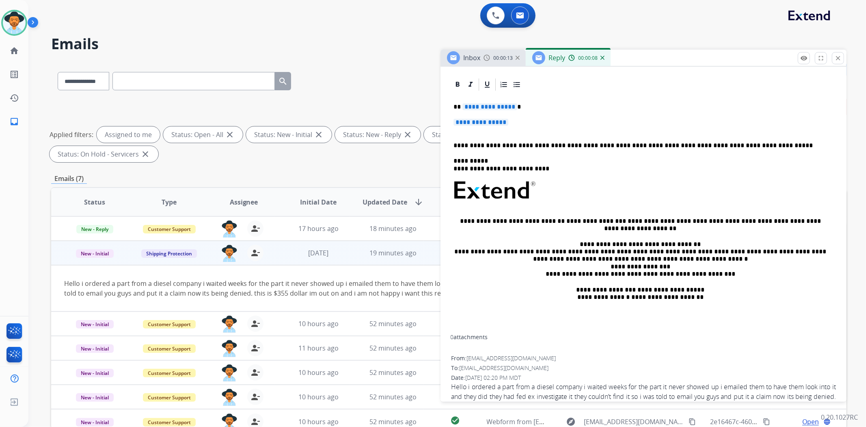
scroll to position [197, 0]
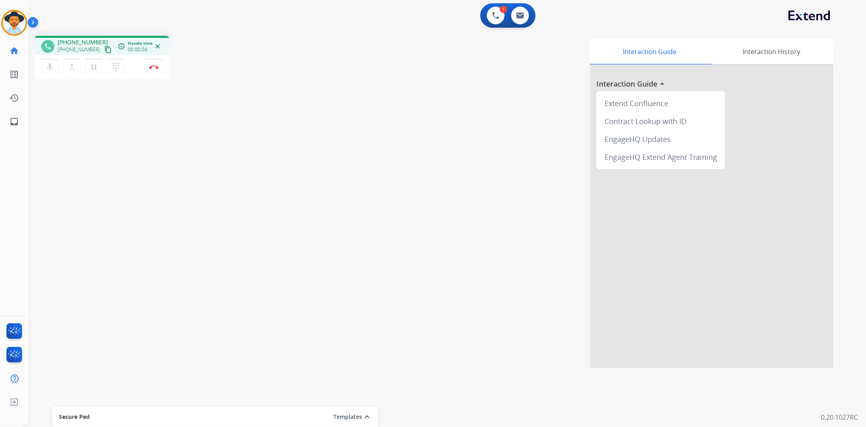
click at [104, 50] on mat-icon "content_copy" at bounding box center [107, 49] width 7 height 7
click at [156, 67] on img at bounding box center [154, 67] width 10 height 4
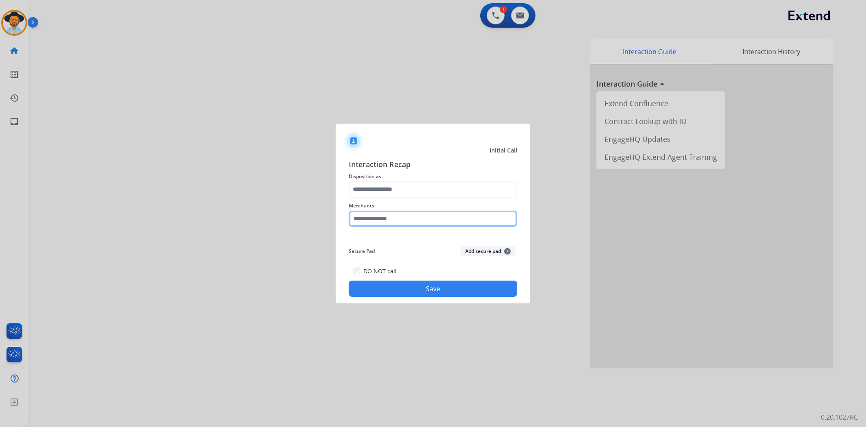
click at [379, 218] on input "text" at bounding box center [433, 218] width 169 height 16
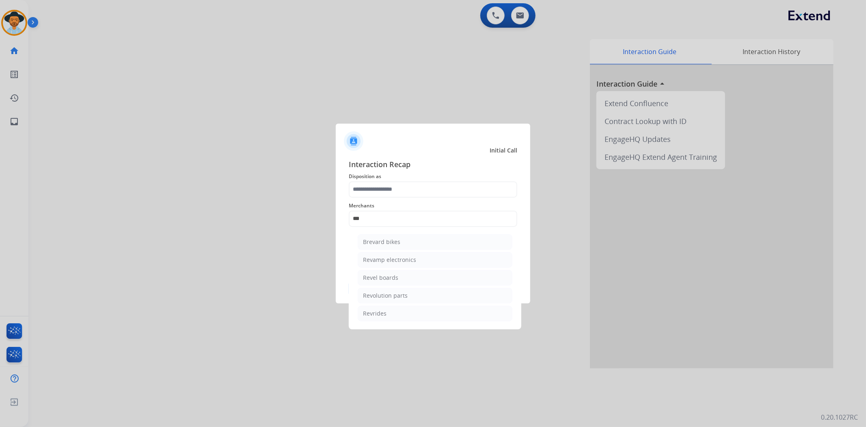
click at [394, 295] on div "Revolution parts" at bounding box center [385, 295] width 45 height 8
type input "**********"
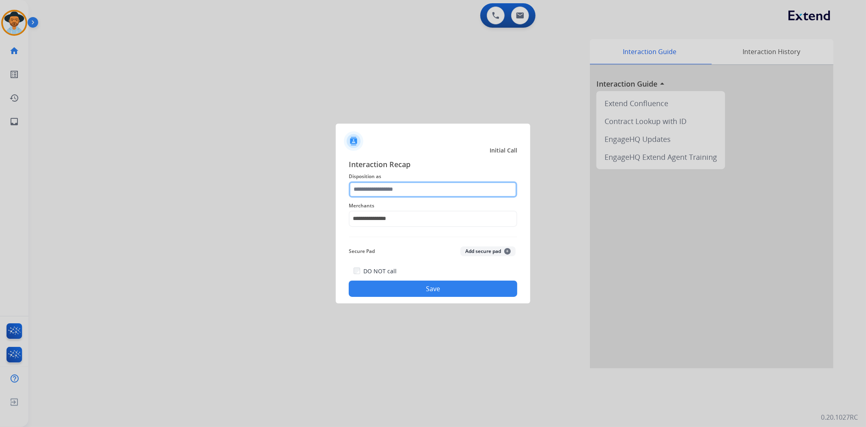
click at [396, 189] on input "text" at bounding box center [433, 189] width 169 height 16
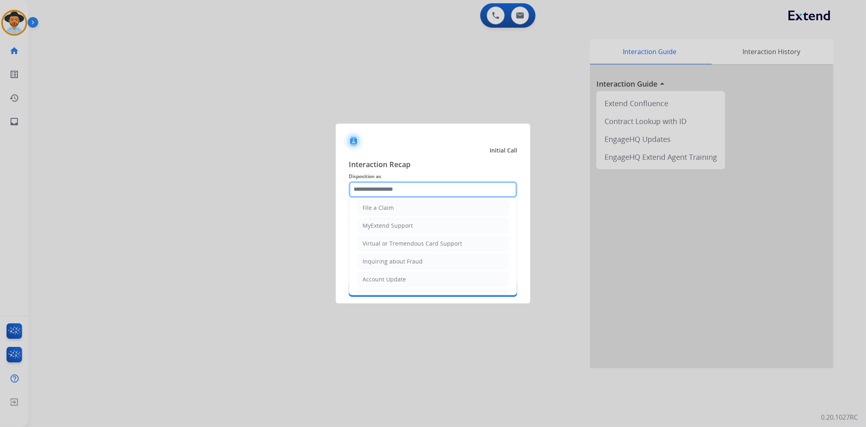
scroll to position [90, 0]
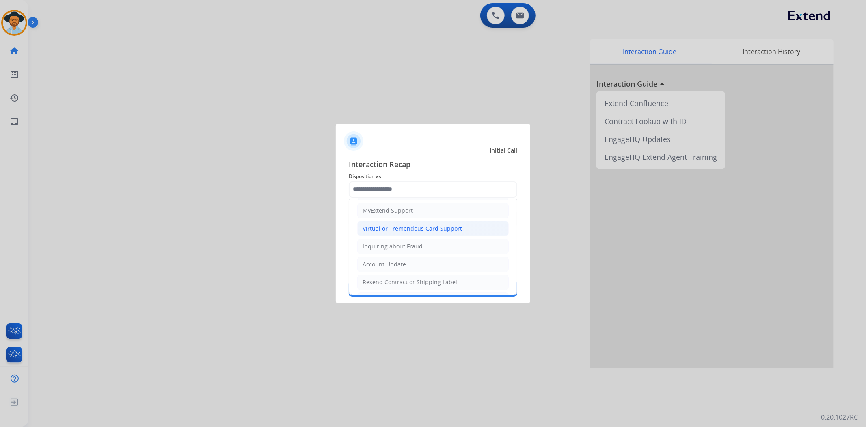
click at [402, 230] on div "Virtual or Tremendous Card Support" at bounding box center [413, 228] width 100 height 8
type input "**********"
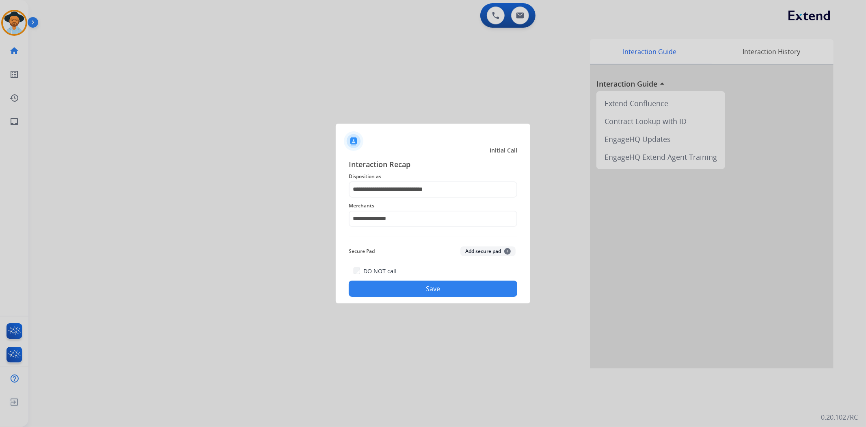
click at [431, 290] on button "Save" at bounding box center [433, 288] width 169 height 16
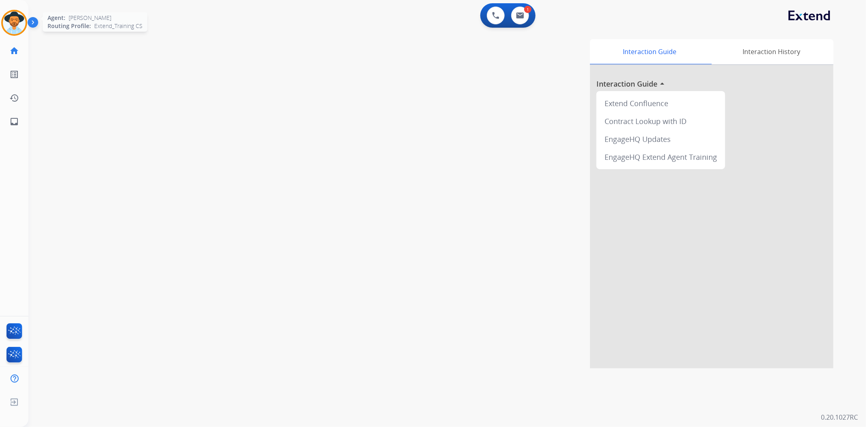
click at [5, 23] on img at bounding box center [14, 22] width 23 height 23
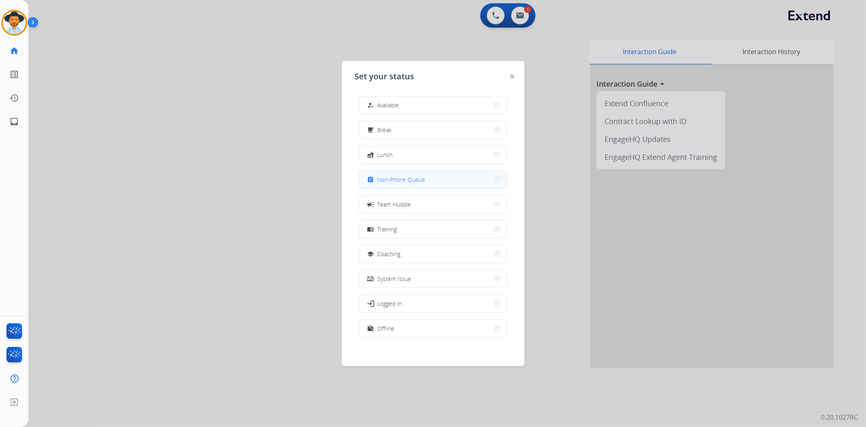
click at [441, 180] on button "assignment Non-Phone Queue" at bounding box center [434, 179] width 148 height 17
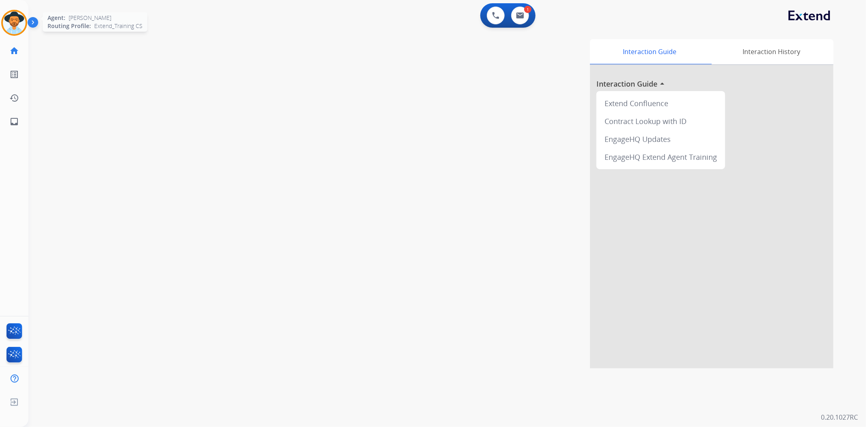
click at [23, 27] on img at bounding box center [14, 22] width 23 height 23
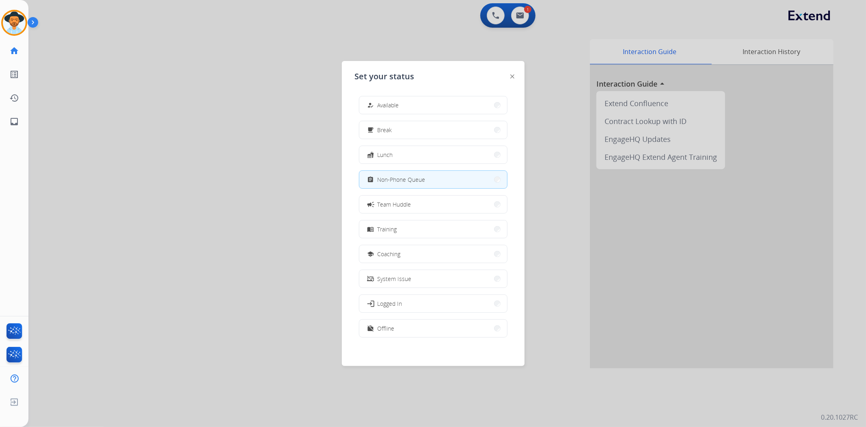
click at [186, 37] on div at bounding box center [433, 213] width 866 height 427
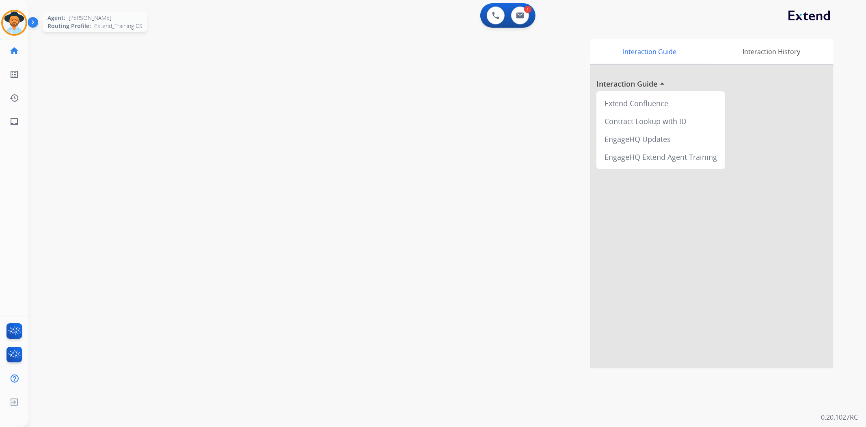
click at [11, 13] on img at bounding box center [14, 22] width 23 height 23
